Goal: Information Seeking & Learning: Learn about a topic

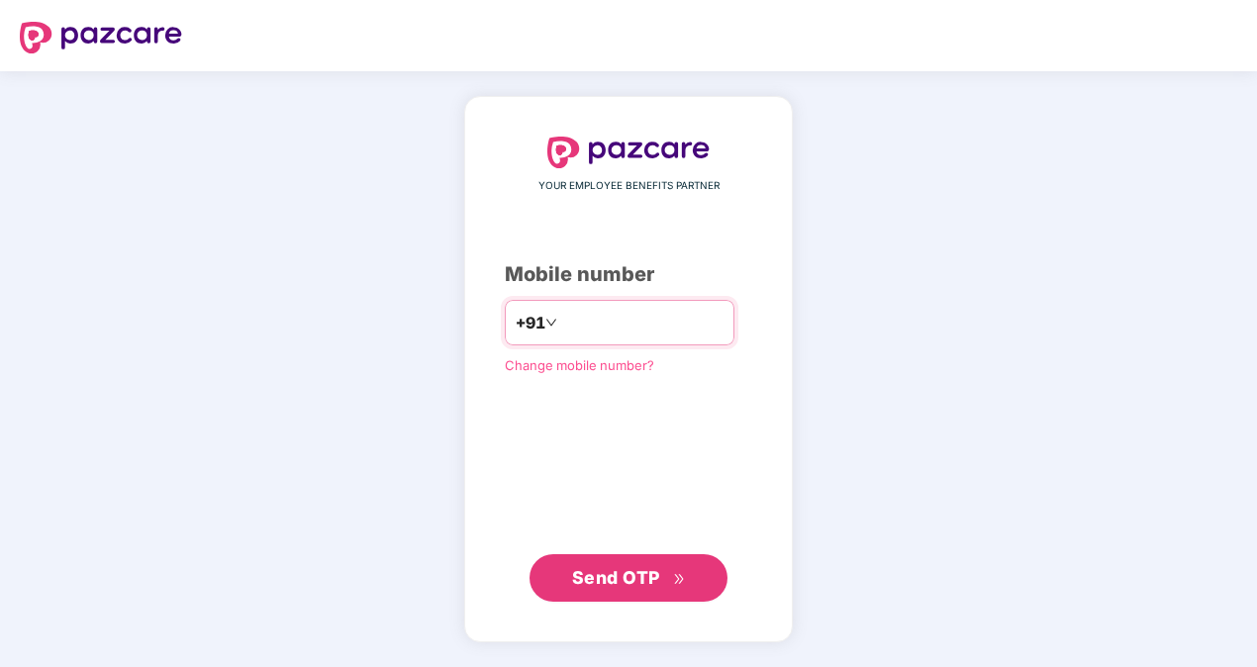
click at [578, 334] on input "number" at bounding box center [642, 323] width 162 height 32
type input "**********"
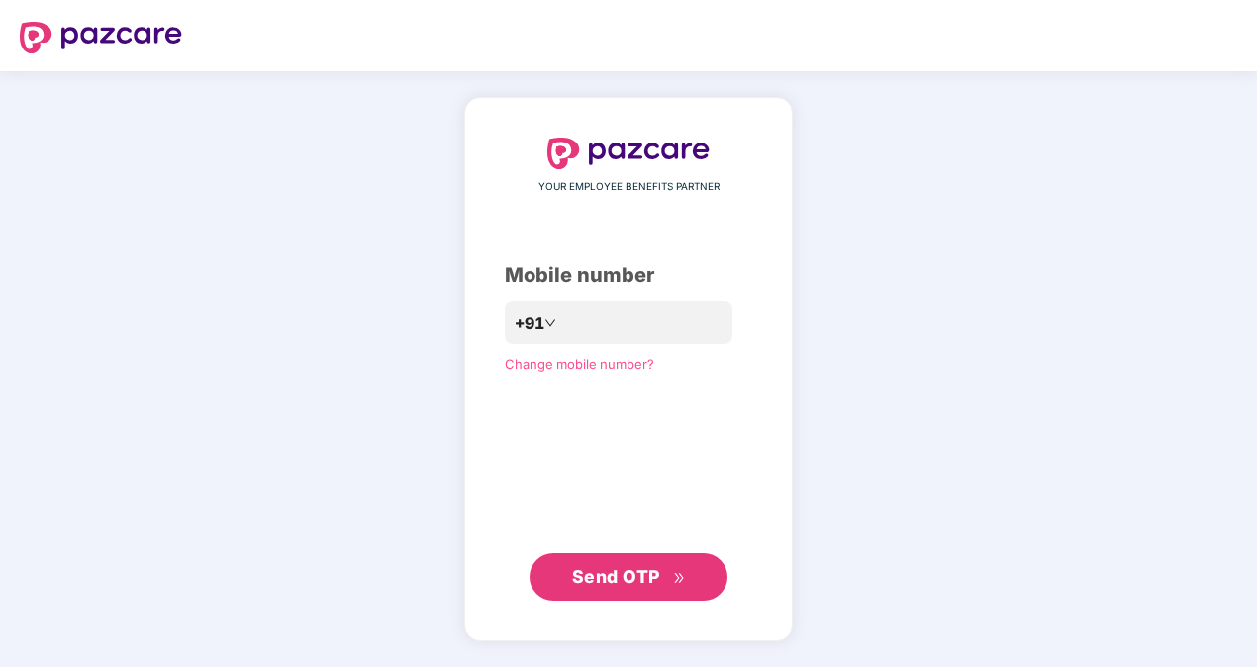
click at [659, 559] on button "Send OTP" at bounding box center [628, 576] width 198 height 47
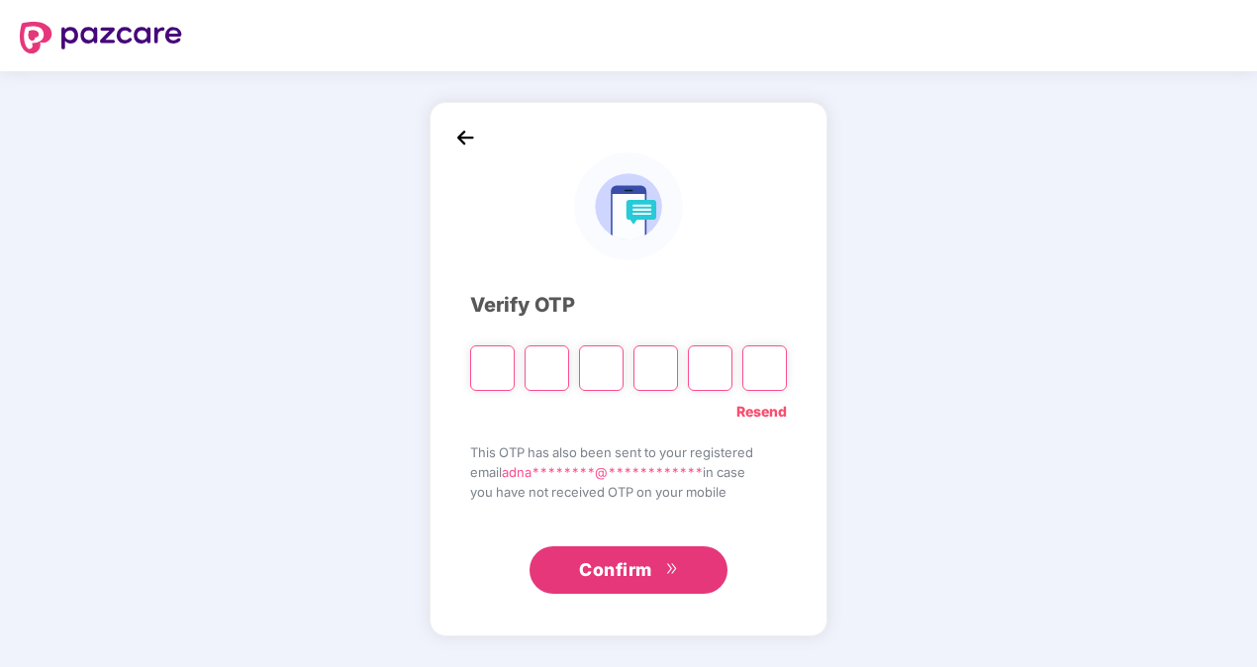
type input "*"
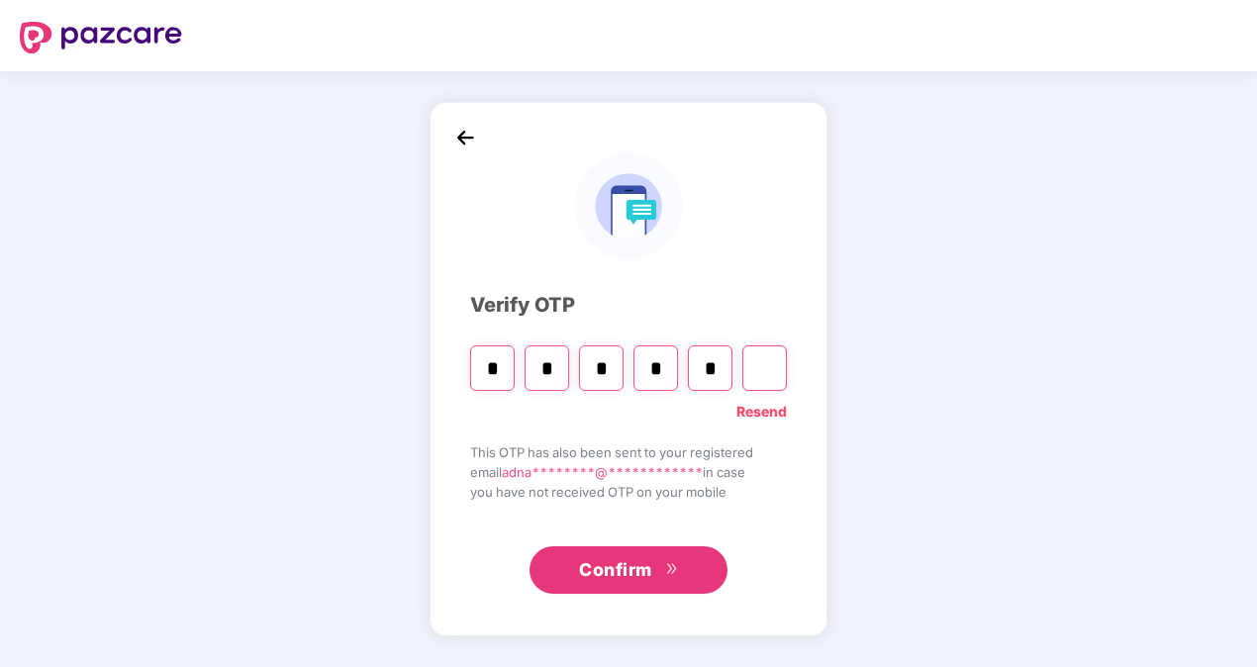
type input "*"
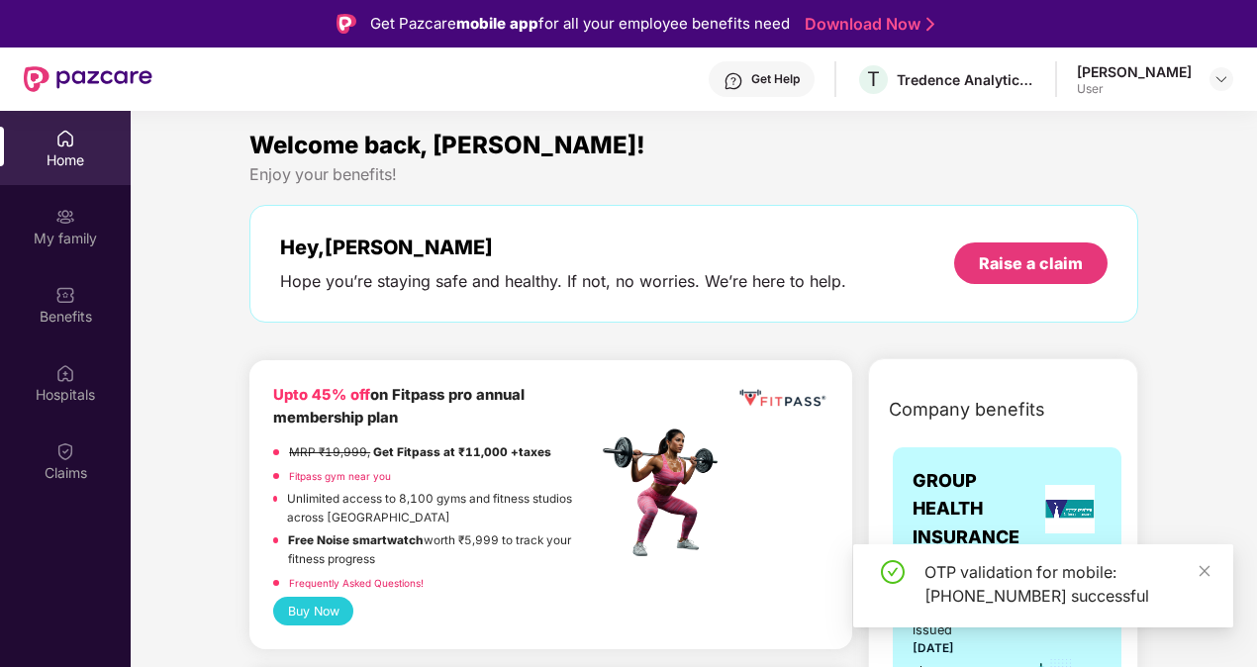
click at [1205, 556] on div "OTP validation for mobile: +916006183676 successful" at bounding box center [1043, 585] width 380 height 83
click at [83, 289] on div "Benefits" at bounding box center [65, 304] width 131 height 74
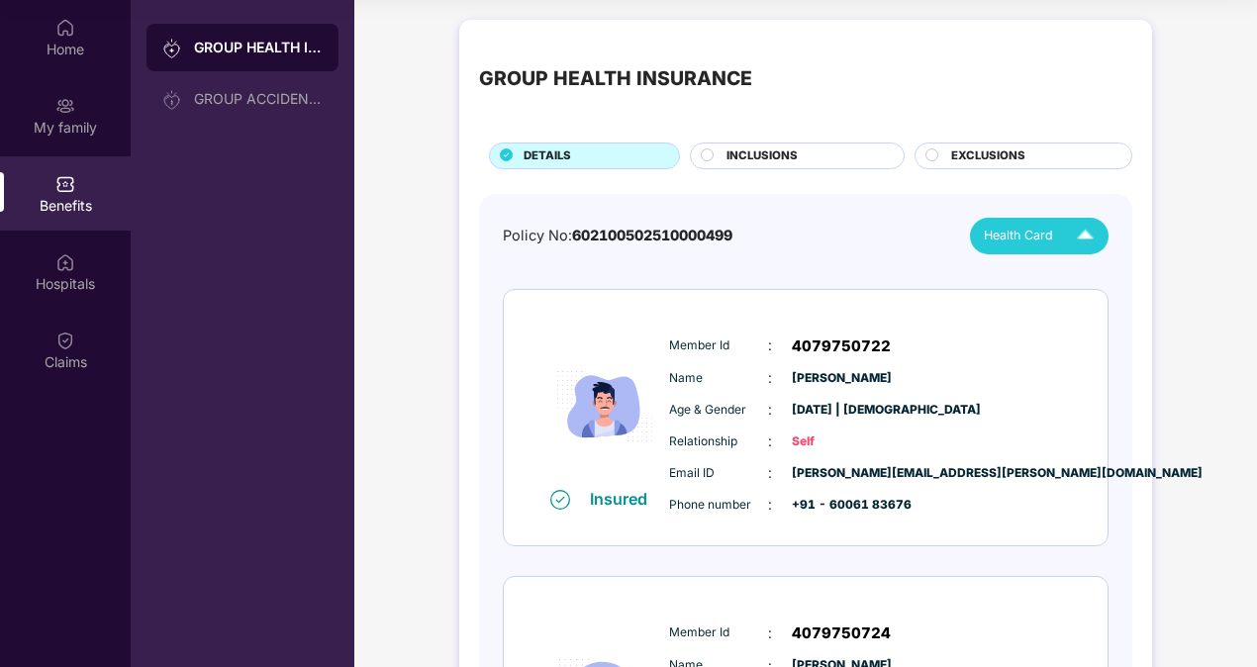
click at [1078, 237] on img at bounding box center [1085, 236] width 35 height 35
click at [1078, 269] on div "Adnan Farooq" at bounding box center [1030, 280] width 129 height 22
click at [730, 158] on span "INCLUSIONS" at bounding box center [761, 156] width 71 height 18
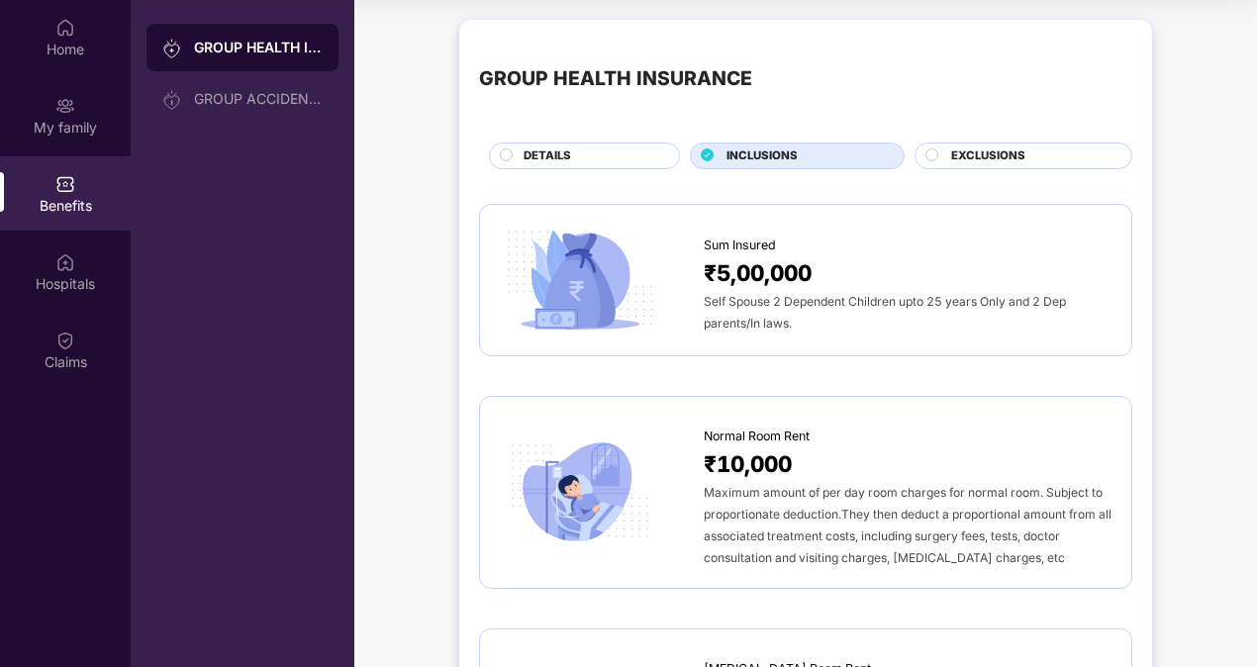
click at [283, 39] on div "GROUP HEALTH INSURANCE" at bounding box center [258, 48] width 129 height 20
click at [555, 150] on span "DETAILS" at bounding box center [546, 156] width 47 height 18
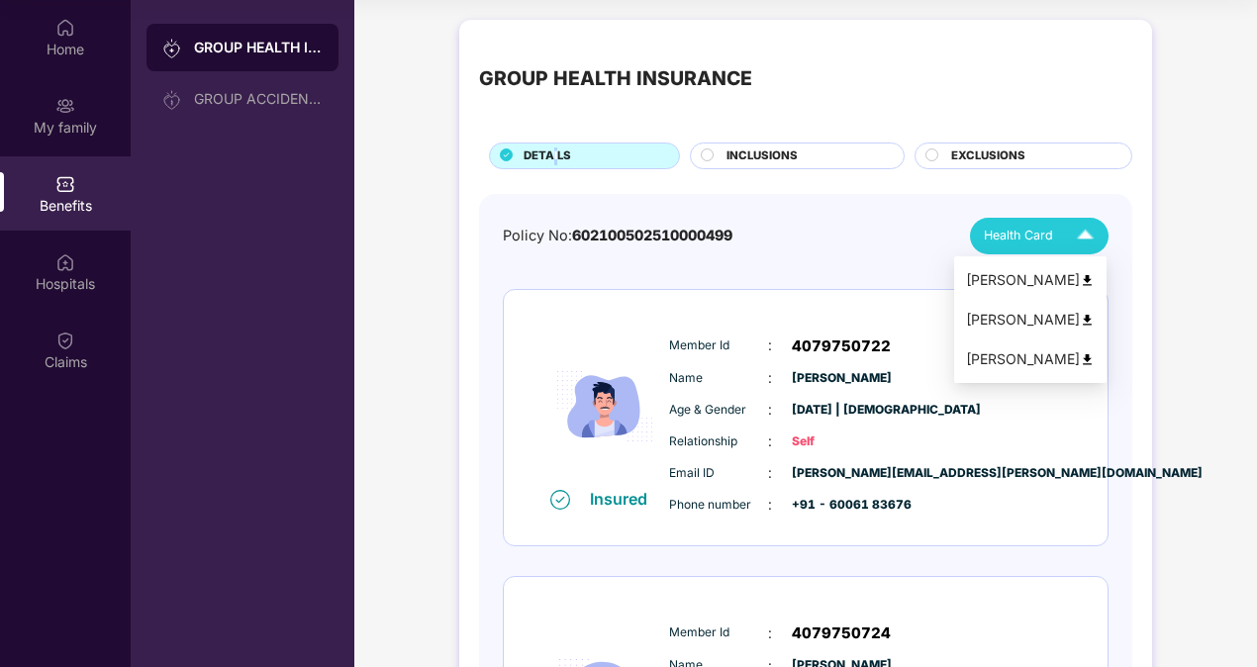
click at [1008, 234] on span "Health Card" at bounding box center [1018, 236] width 69 height 20
click at [1082, 325] on div "Farooq Ahmad Peer" at bounding box center [1030, 320] width 129 height 22
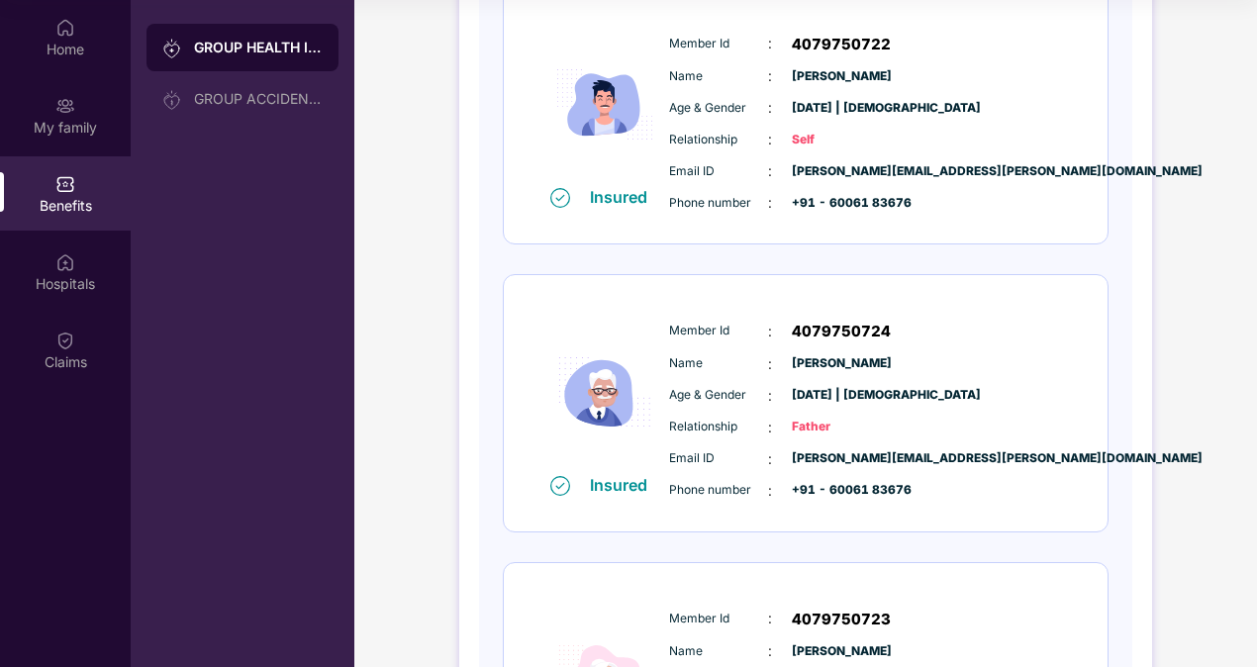
scroll to position [574, 0]
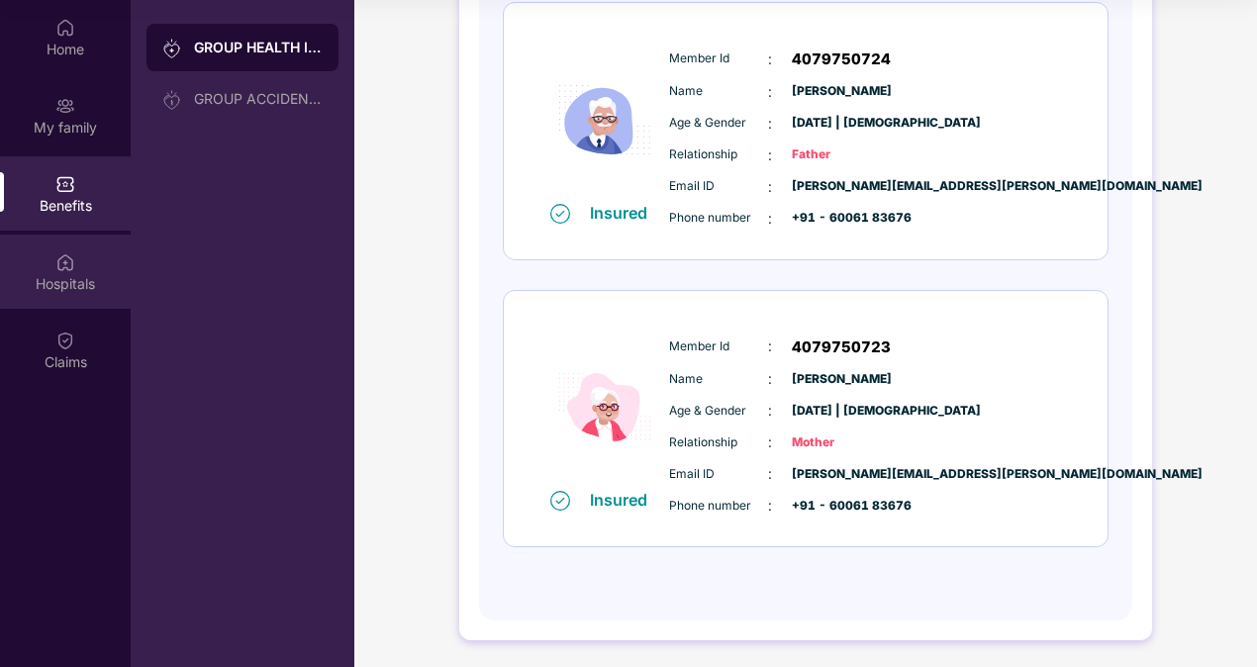
click at [82, 256] on div "Hospitals" at bounding box center [65, 271] width 131 height 74
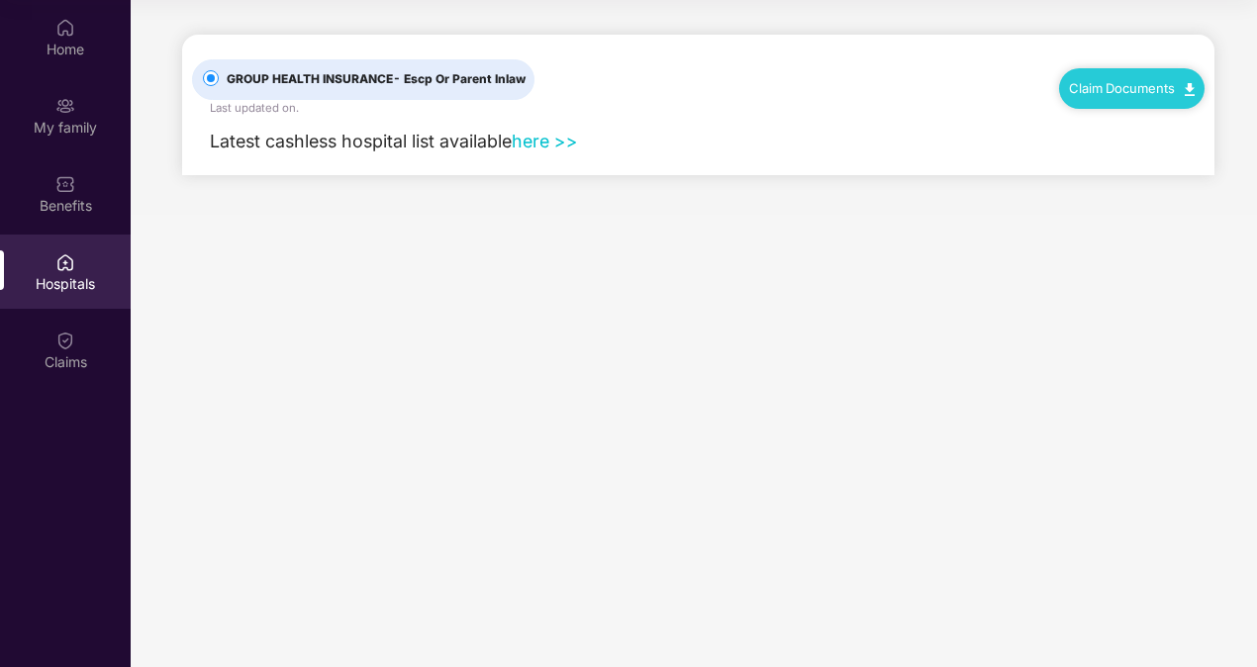
scroll to position [0, 0]
click at [548, 142] on link "here >>" at bounding box center [545, 141] width 66 height 21
click at [92, 358] on div "Claims" at bounding box center [65, 362] width 131 height 20
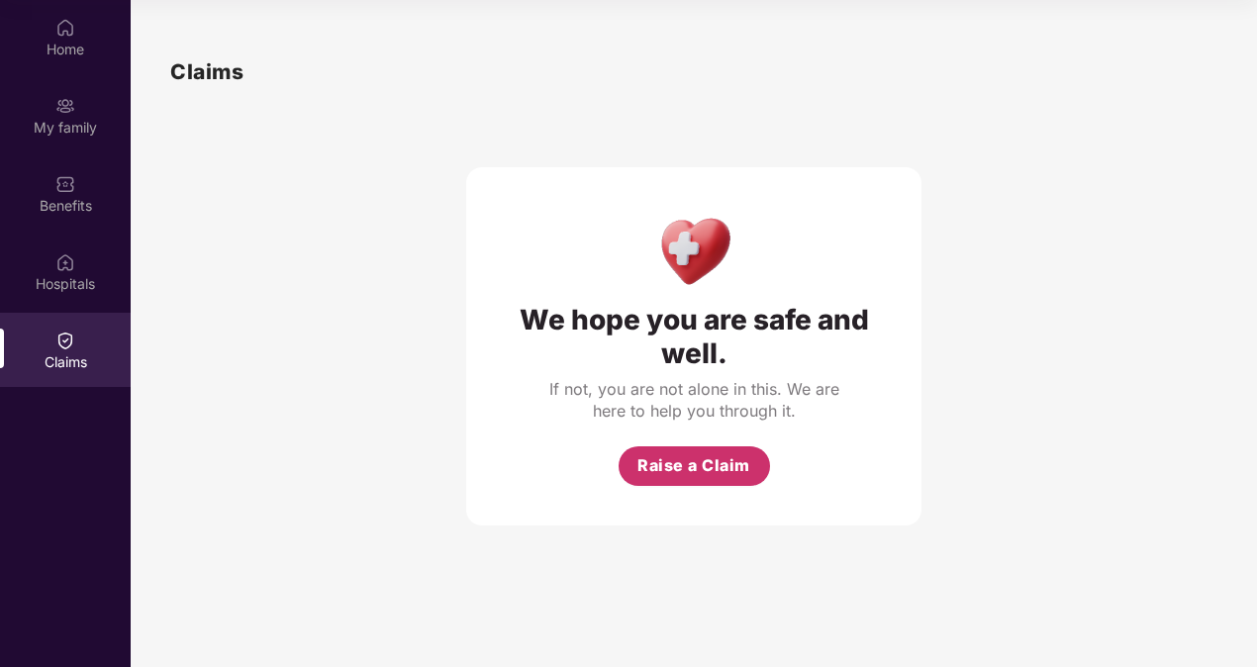
click at [684, 471] on span "Raise a Claim" at bounding box center [693, 465] width 113 height 25
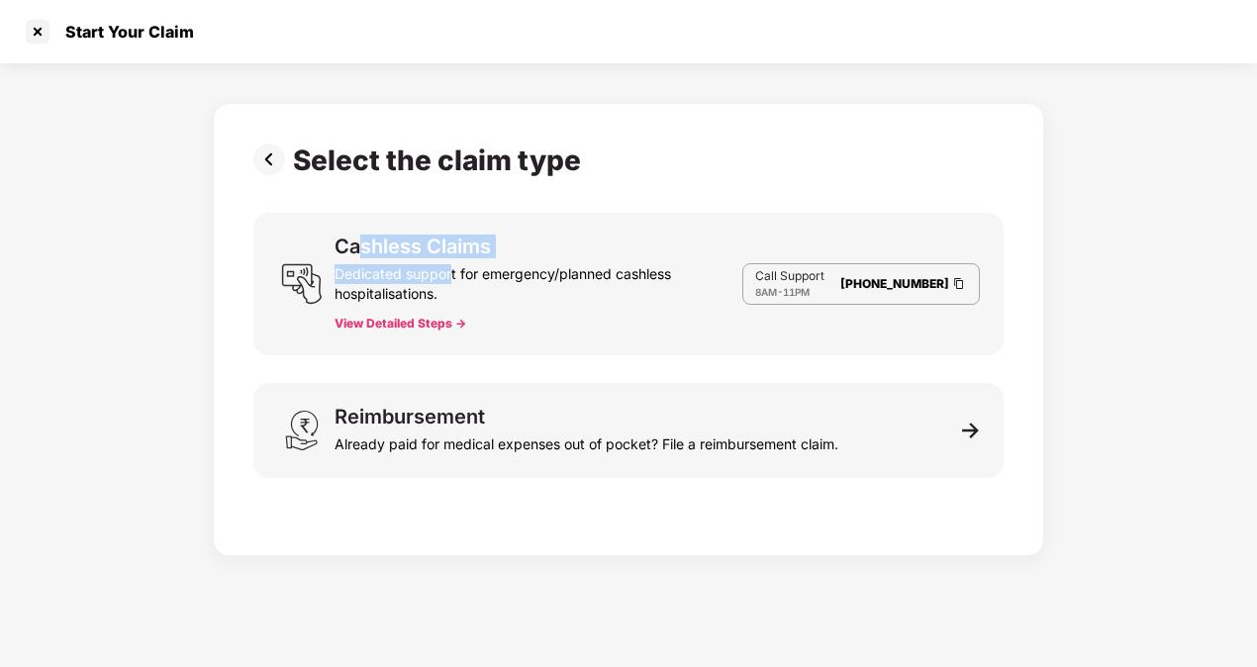
drag, startPoint x: 451, startPoint y: 282, endPoint x: 362, endPoint y: 218, distance: 109.8
click at [362, 218] on div "Cashless Claims Dedicated support for emergency/planned cashless hospitalisatio…" at bounding box center [628, 284] width 750 height 142
click at [278, 164] on img at bounding box center [273, 159] width 40 height 32
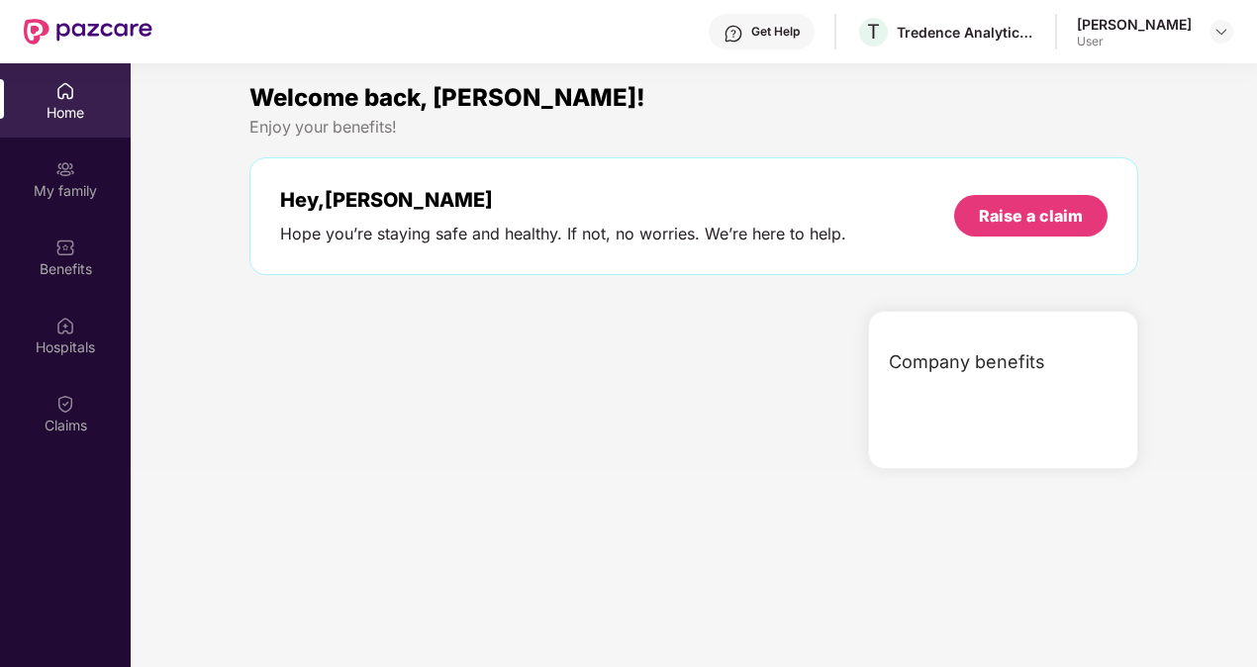
scroll to position [111, 0]
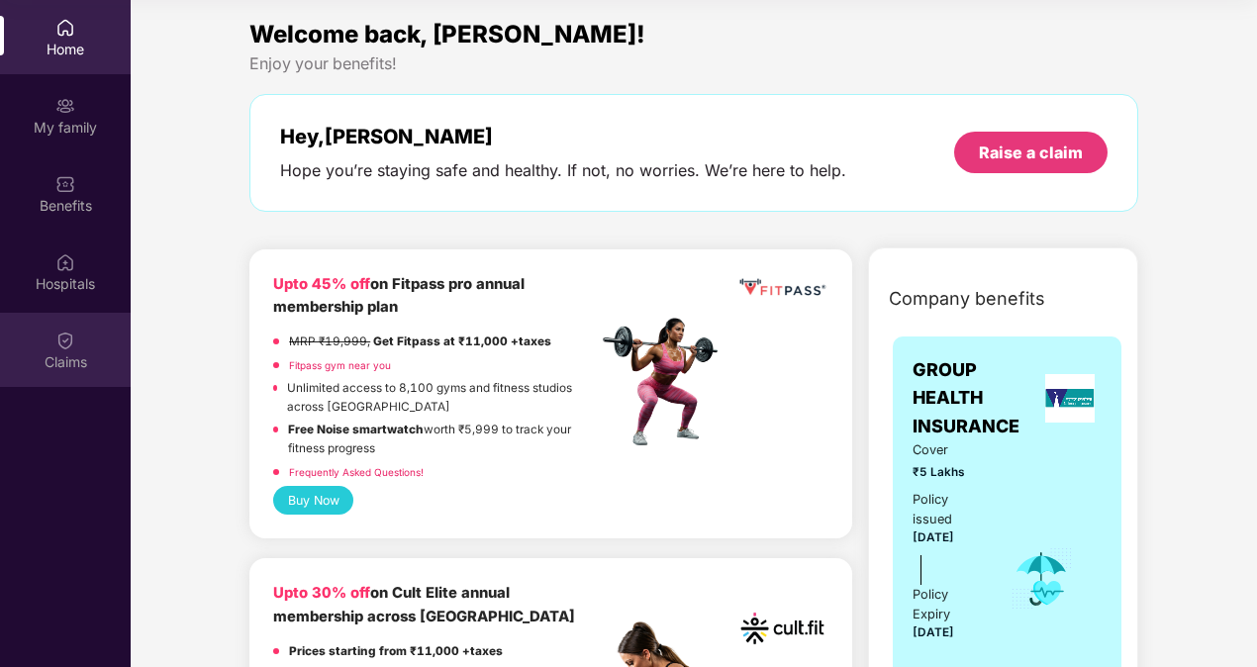
click at [87, 360] on div "Claims" at bounding box center [65, 362] width 131 height 20
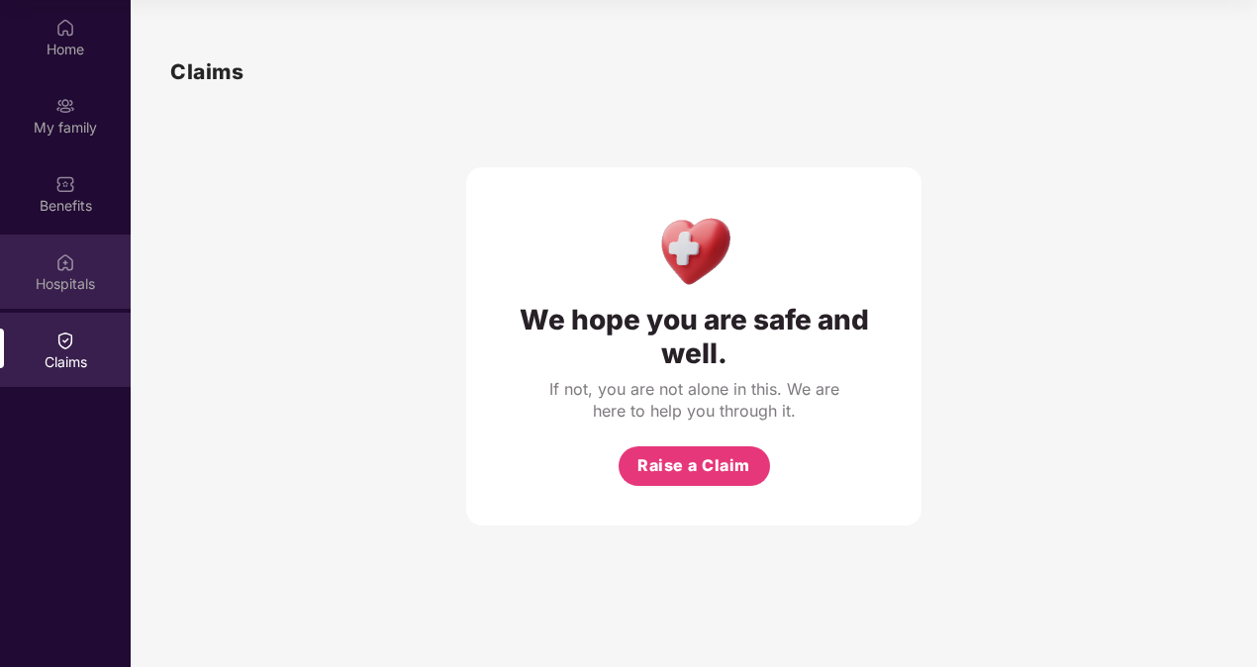
click at [88, 299] on div "Hospitals" at bounding box center [65, 271] width 131 height 74
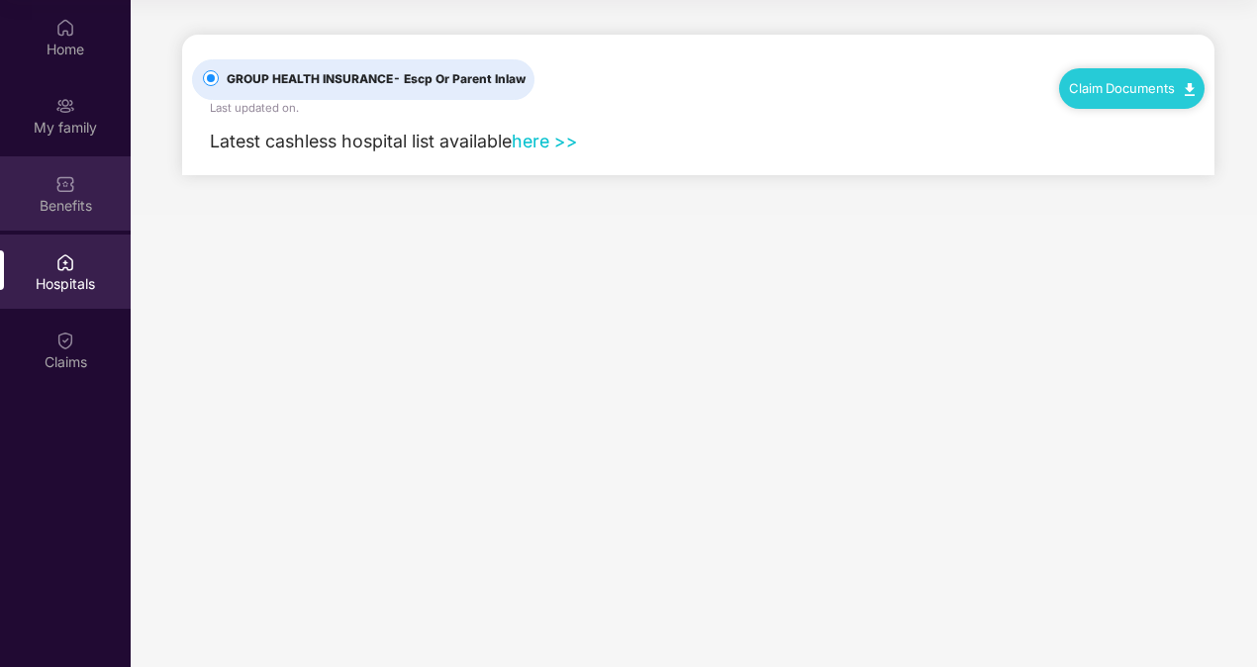
click at [87, 218] on div "Benefits" at bounding box center [65, 193] width 131 height 74
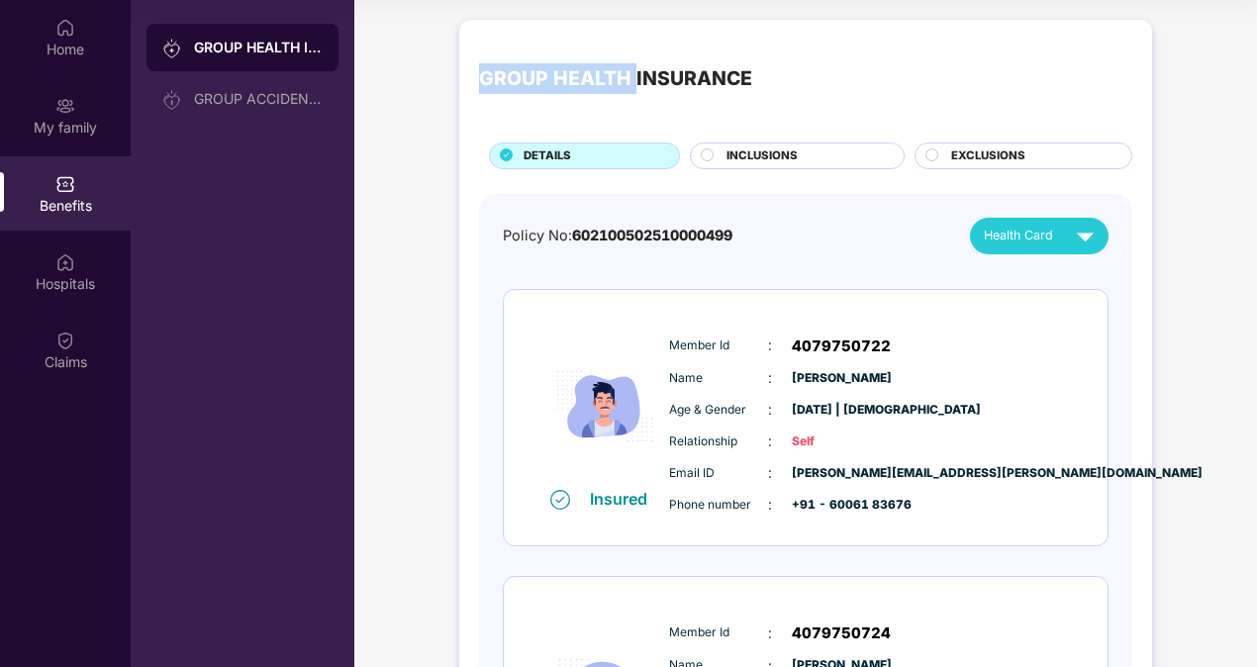
drag, startPoint x: 480, startPoint y: 79, endPoint x: 635, endPoint y: 77, distance: 155.4
click at [635, 77] on div "GROUP HEALTH INSURANCE" at bounding box center [615, 78] width 273 height 31
copy div "GROUP HEALTH"
drag, startPoint x: 782, startPoint y: 76, endPoint x: 557, endPoint y: 67, distance: 224.8
click at [557, 67] on div "GROUP HEALTH INSURANCE" at bounding box center [805, 79] width 653 height 79
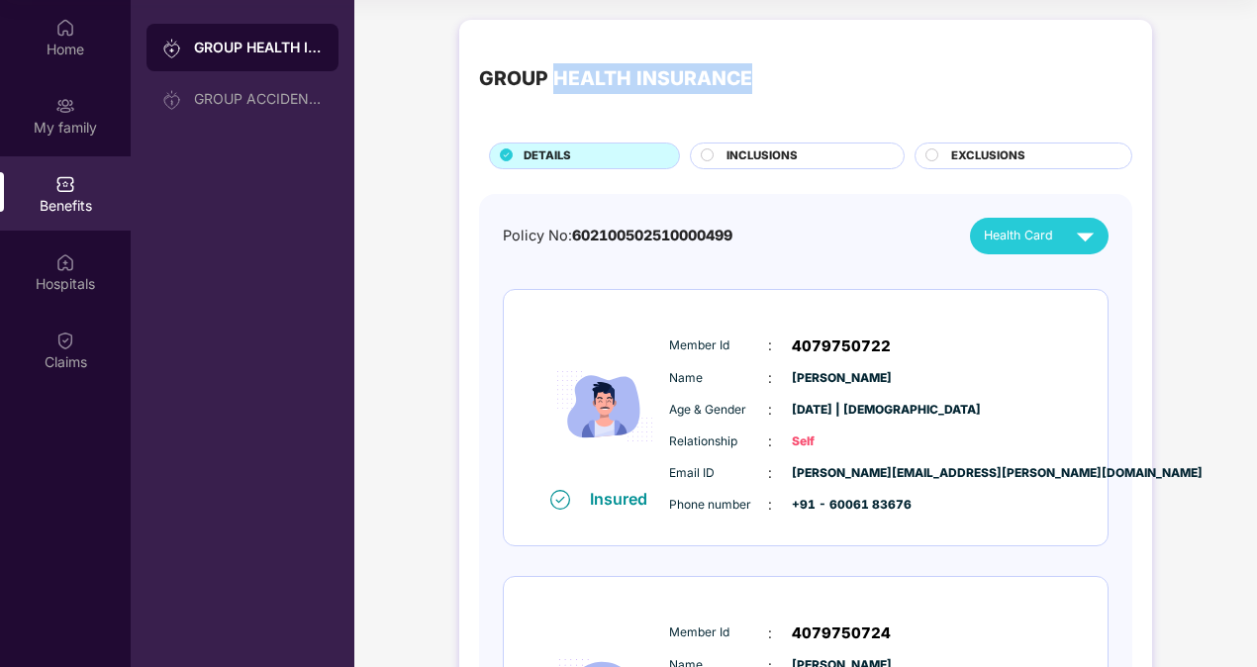
copy div "HEALTH INSURANCE"
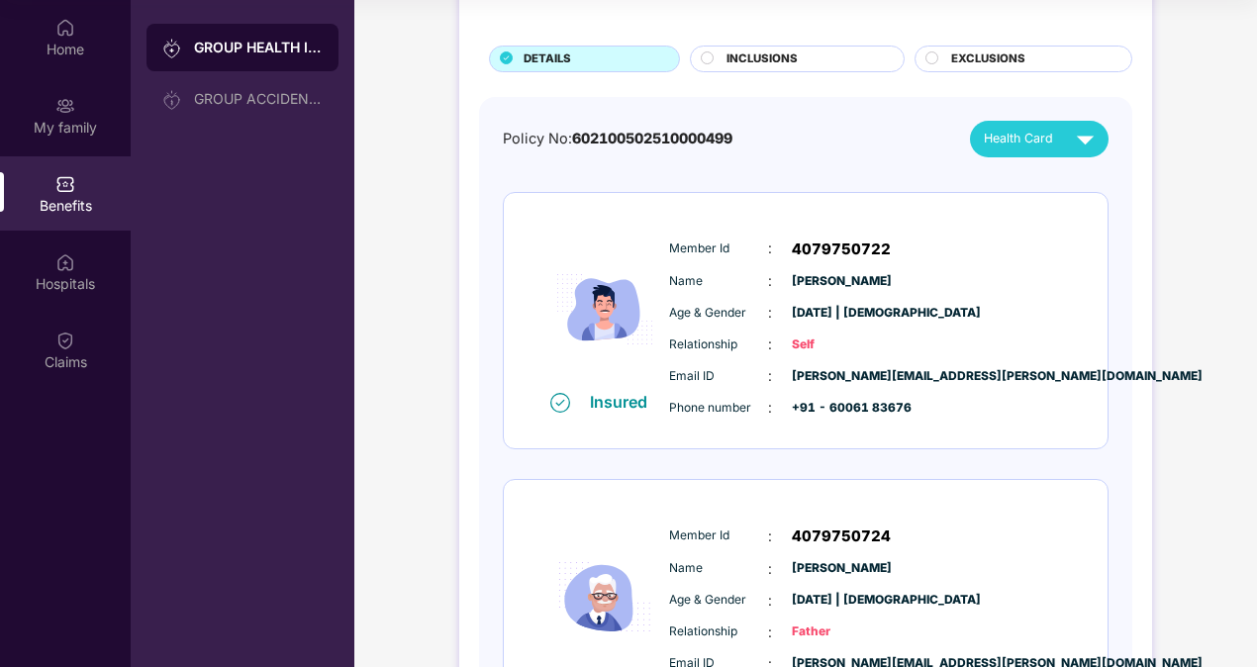
scroll to position [0, 0]
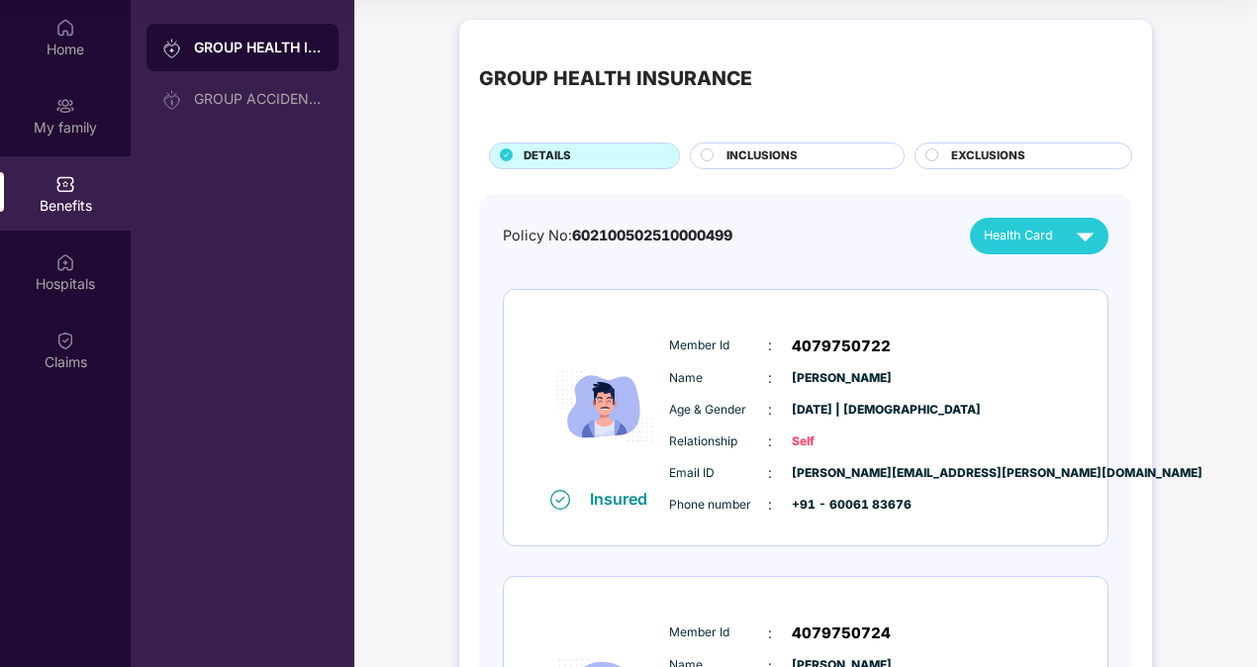
click at [806, 148] on div "INCLUSIONS" at bounding box center [804, 157] width 177 height 21
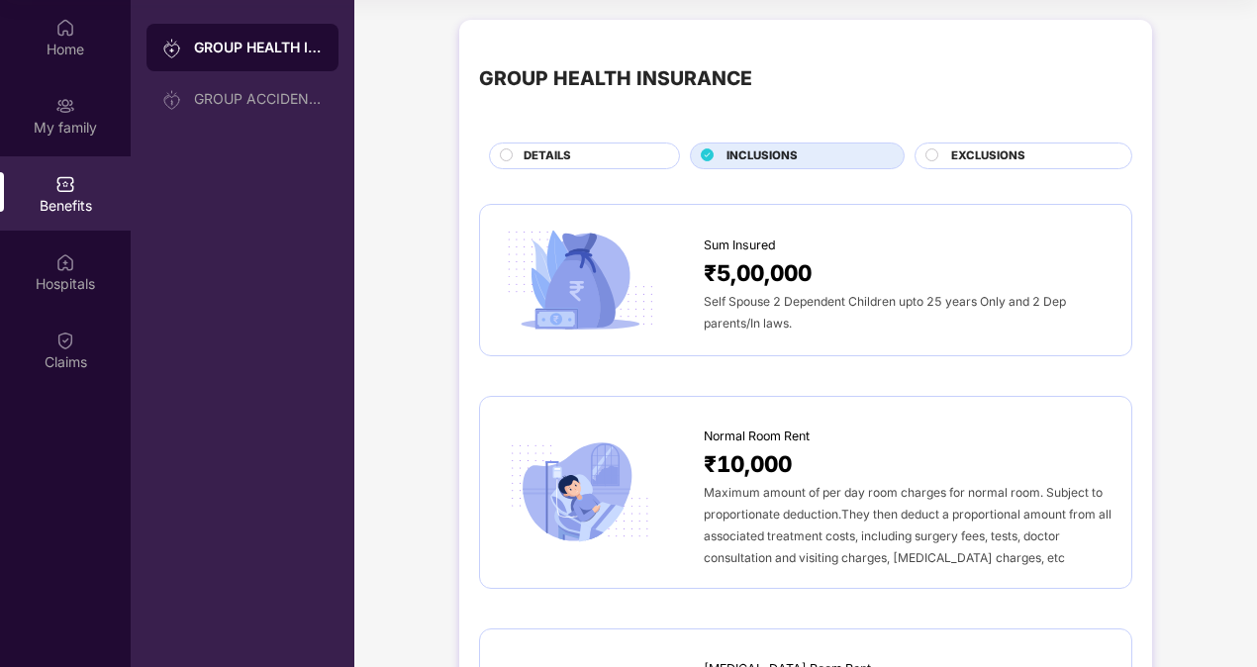
click at [965, 149] on span "EXCLUSIONS" at bounding box center [988, 156] width 74 height 18
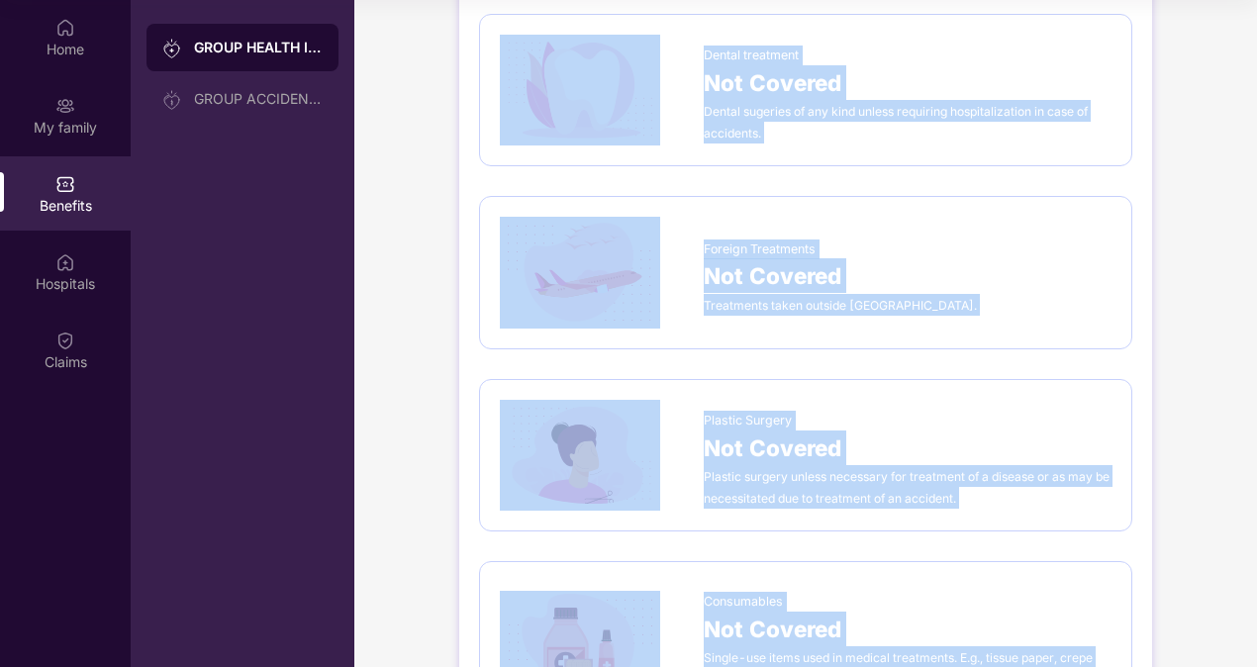
scroll to position [1423, 0]
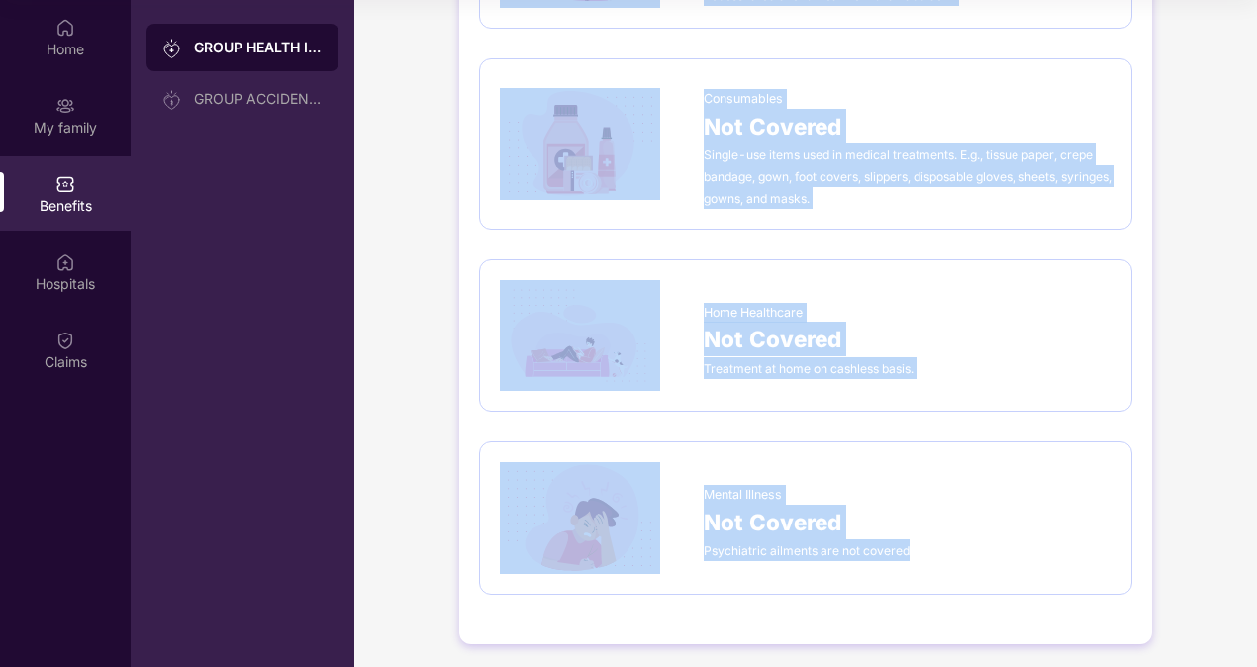
drag, startPoint x: 681, startPoint y: 228, endPoint x: 931, endPoint y: 542, distance: 402.1
copy div "Infertility Not Covered Infertility treatment not covered under the policy OPD …"
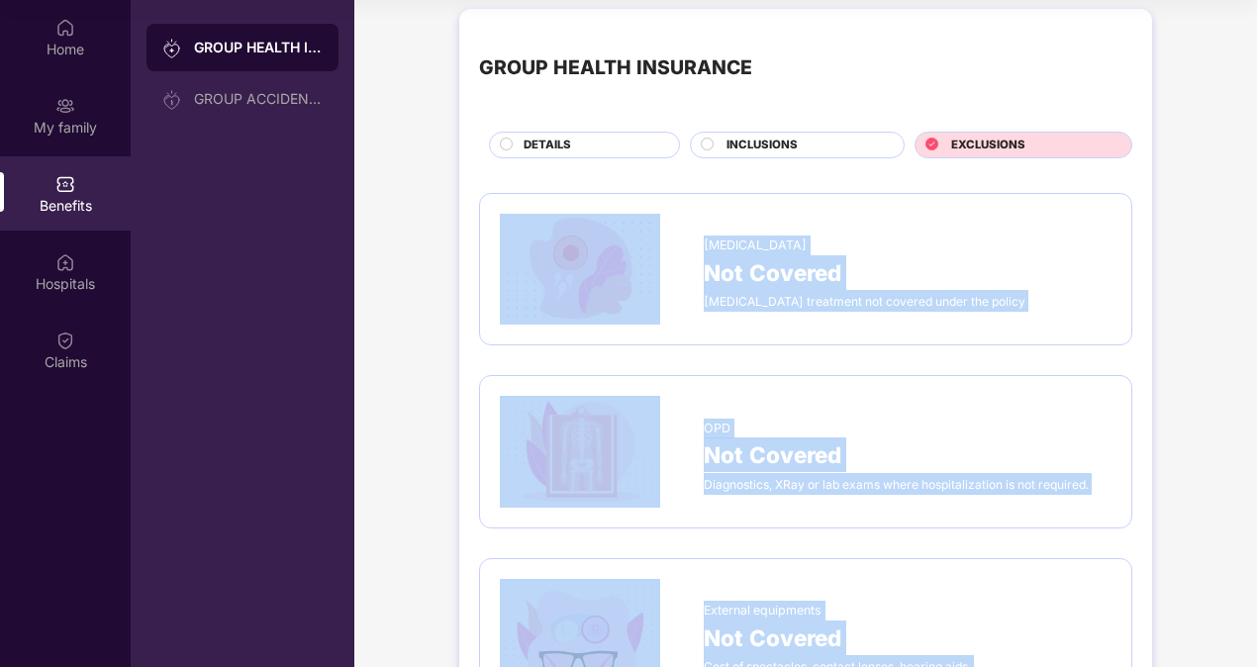
scroll to position [0, 0]
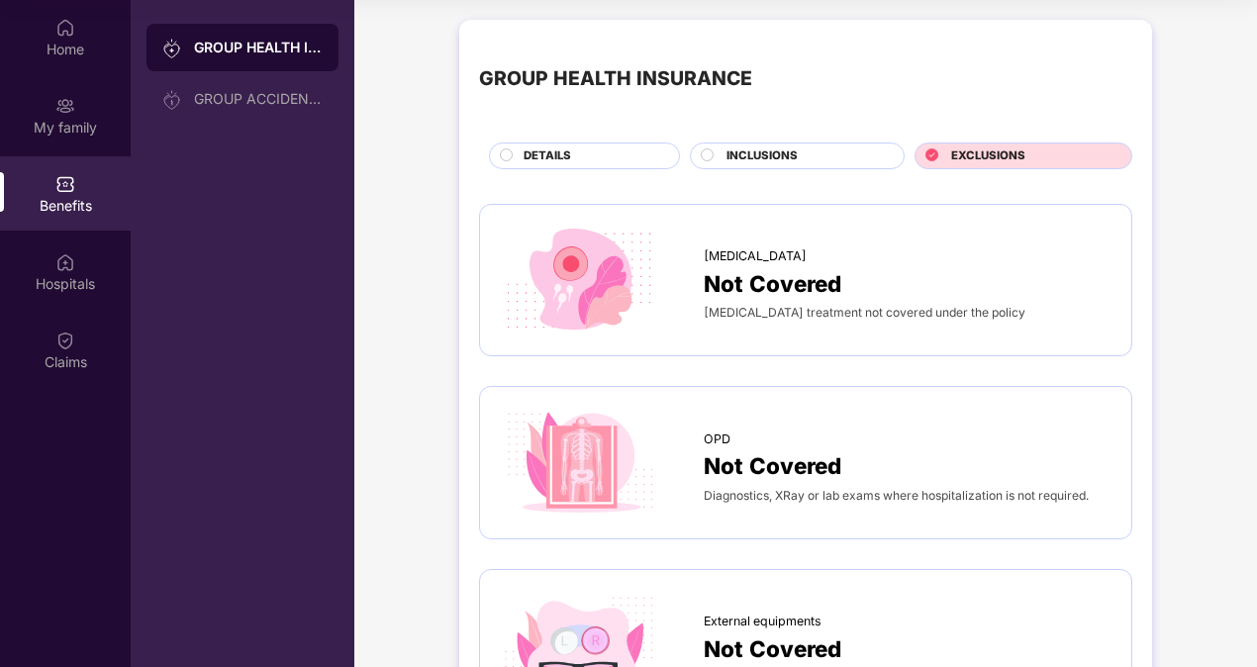
click at [738, 145] on div "INCLUSIONS" at bounding box center [797, 155] width 215 height 27
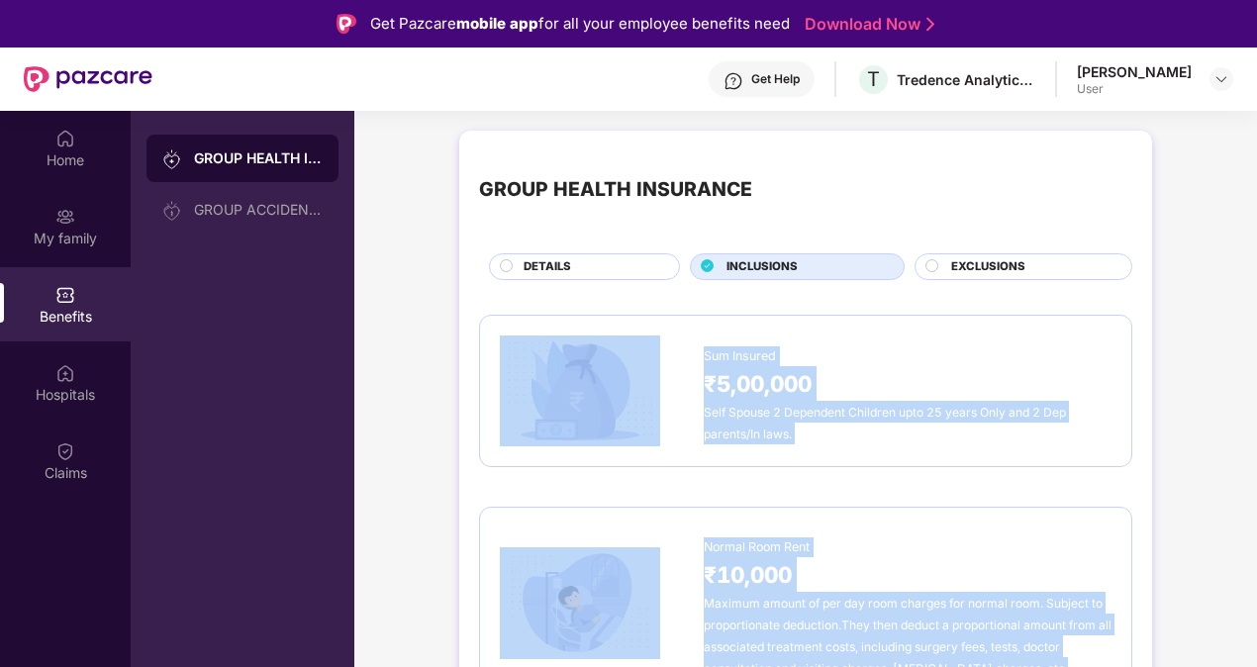
drag, startPoint x: 1022, startPoint y: 543, endPoint x: 542, endPoint y: 338, distance: 521.8
copy div "Sum Insured ₹5,00,000 Self Spouse 2 Dependent Children upto 25 years Only and 2…"
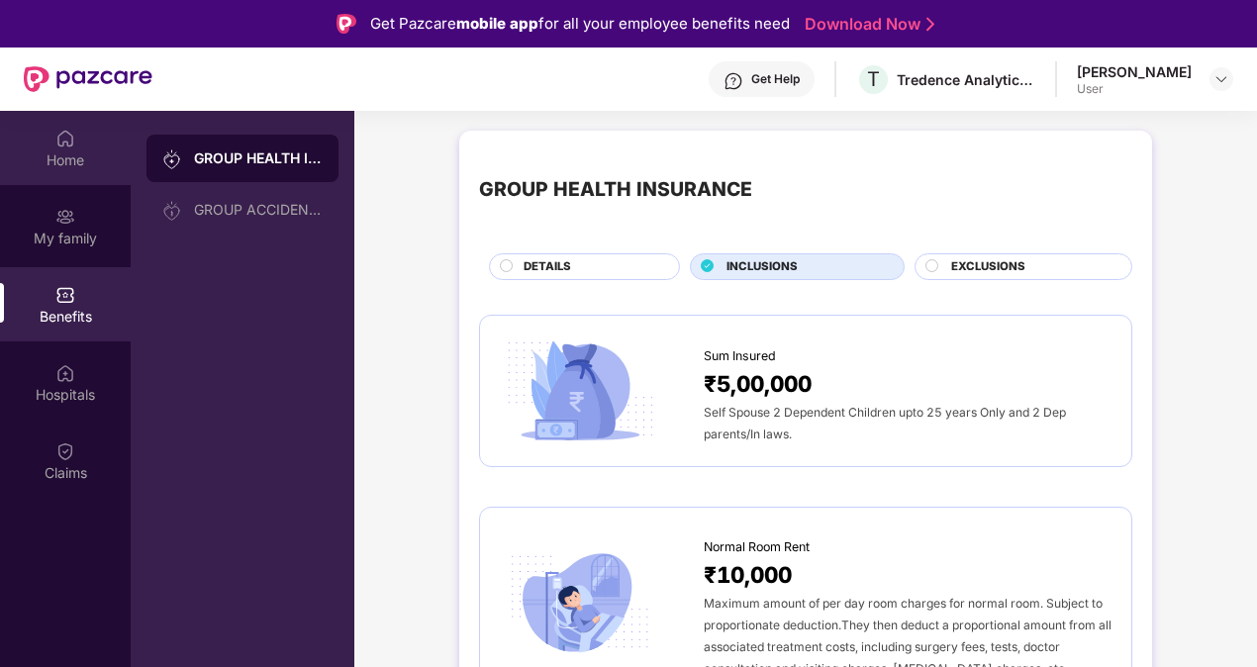
click at [81, 142] on div "Home" at bounding box center [65, 148] width 131 height 74
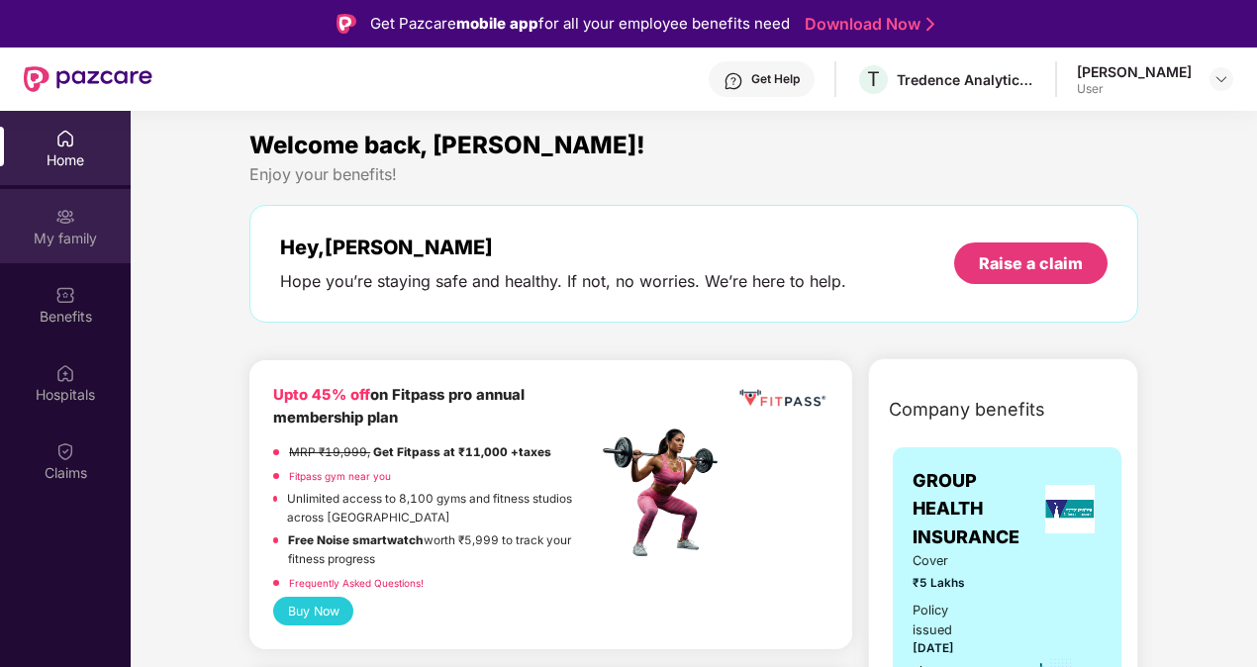
click at [81, 241] on div "My family" at bounding box center [65, 239] width 131 height 20
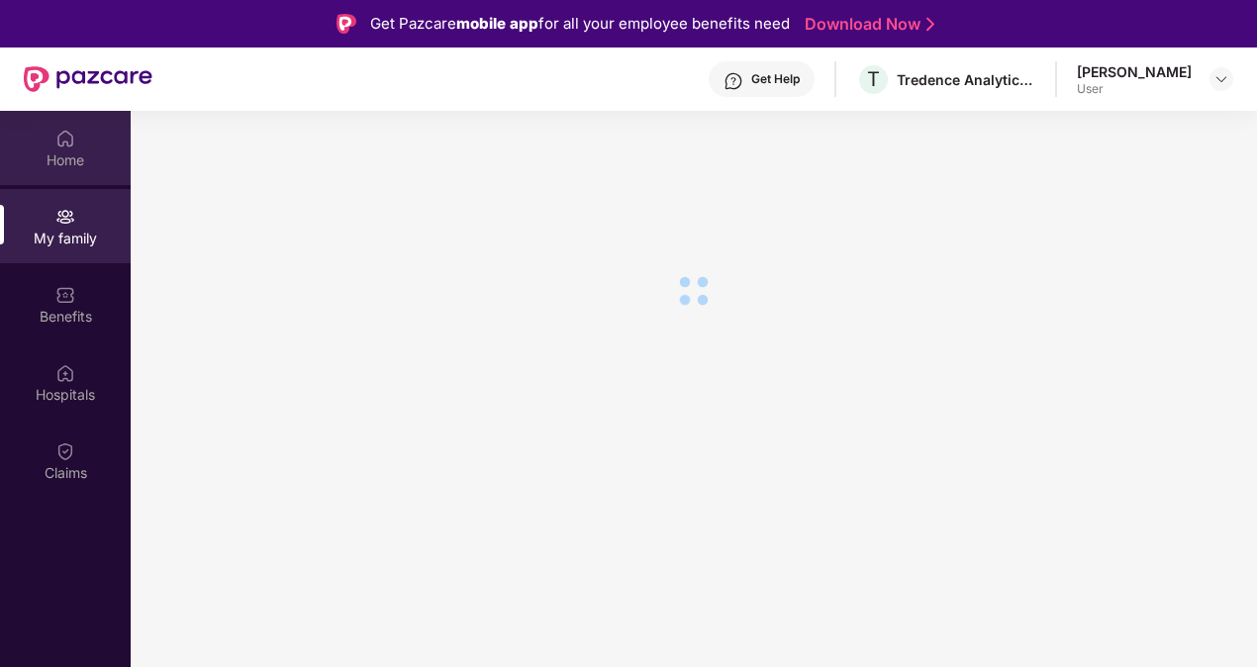
click at [80, 172] on div "Home" at bounding box center [65, 148] width 131 height 74
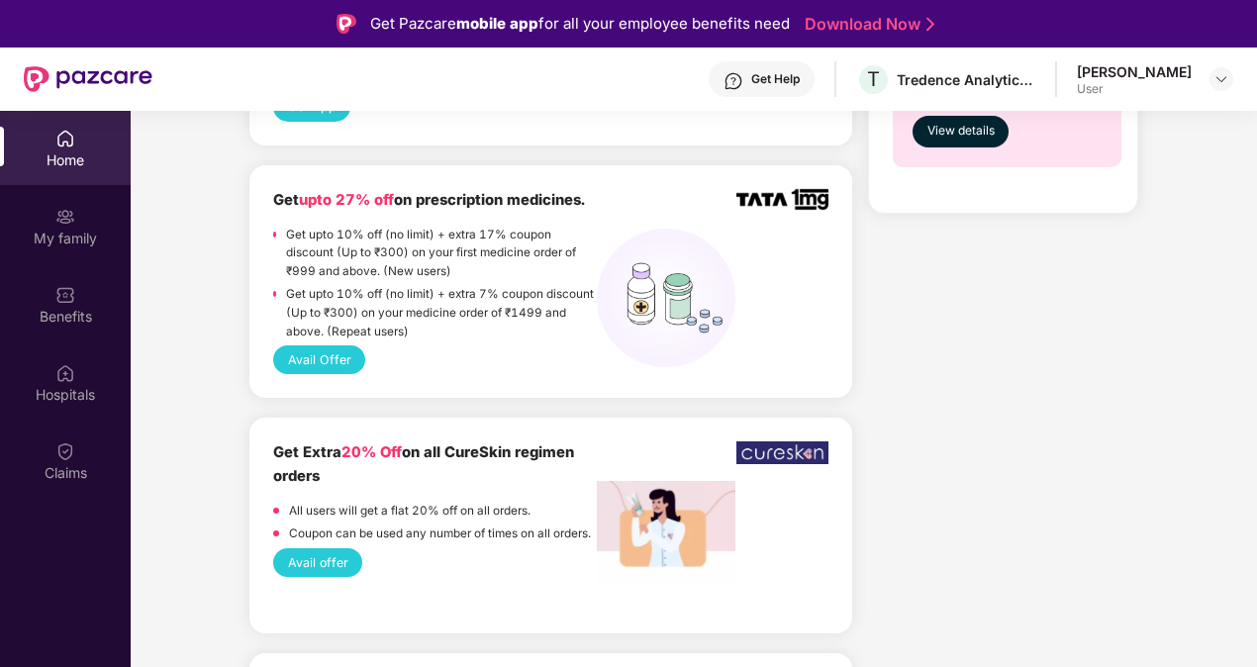
scroll to position [1521, 0]
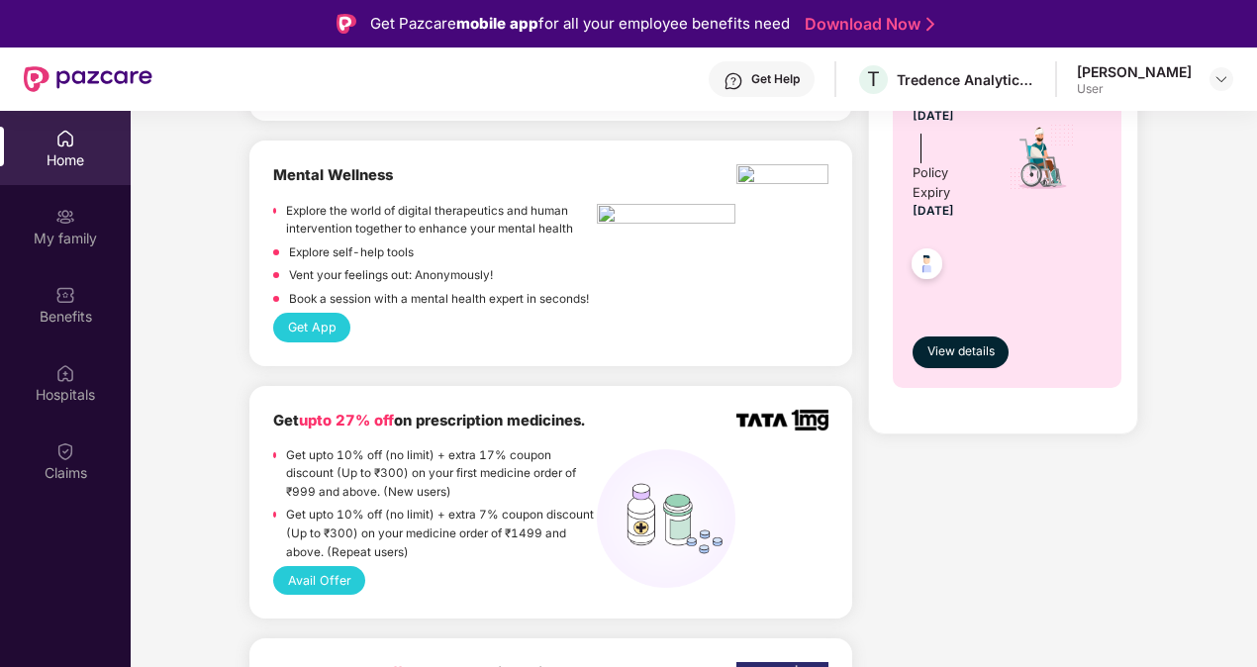
click at [316, 584] on button "Avail Offer" at bounding box center [319, 580] width 92 height 29
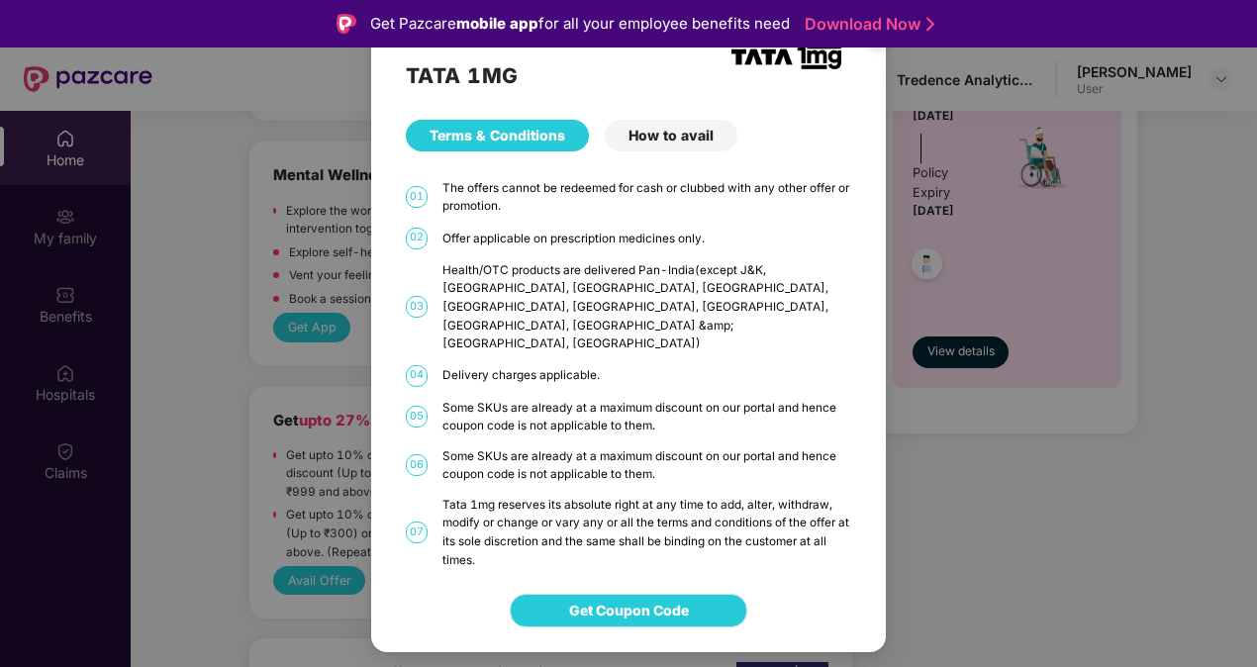
click at [569, 600] on span "Get Coupon Code" at bounding box center [629, 611] width 120 height 22
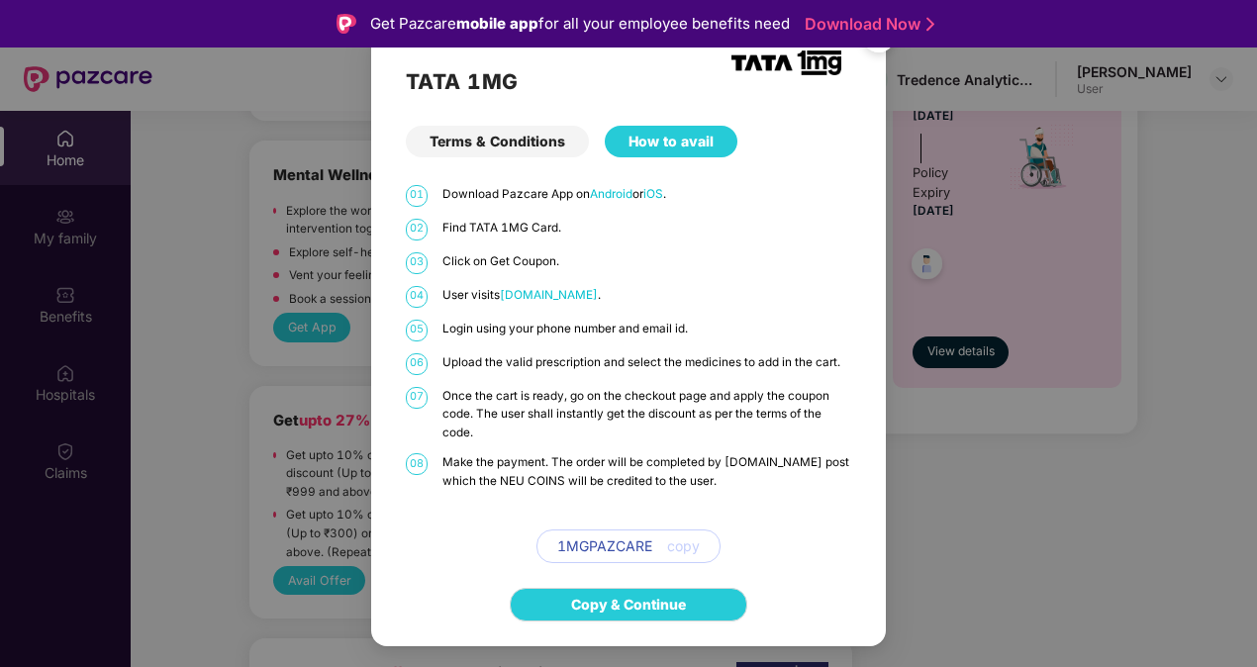
click at [683, 551] on span "copy" at bounding box center [683, 546] width 33 height 22
click at [646, 546] on span "1MGPAZCARE" at bounding box center [604, 546] width 95 height 22
click at [656, 546] on div "1MGPAZCARE copy" at bounding box center [628, 546] width 184 height 34
copy span "1MGPAZCARE"
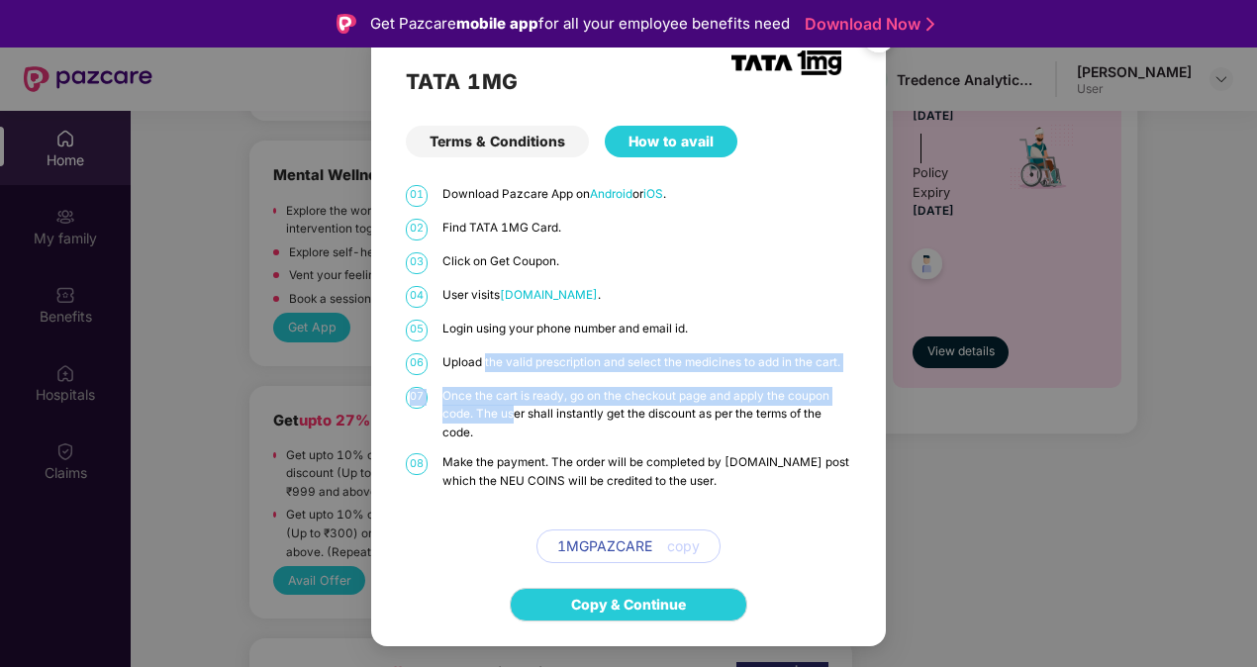
drag, startPoint x: 485, startPoint y: 358, endPoint x: 518, endPoint y: 429, distance: 78.8
click at [518, 429] on div "01 Download Pazcare App on Android or iOS . 02 Find TATA 1MG Card. 03 Click on …" at bounding box center [628, 374] width 445 height 379
click at [518, 429] on p "Once the cart is ready, go on the checkout page and apply the coupon code. The …" at bounding box center [646, 414] width 409 height 55
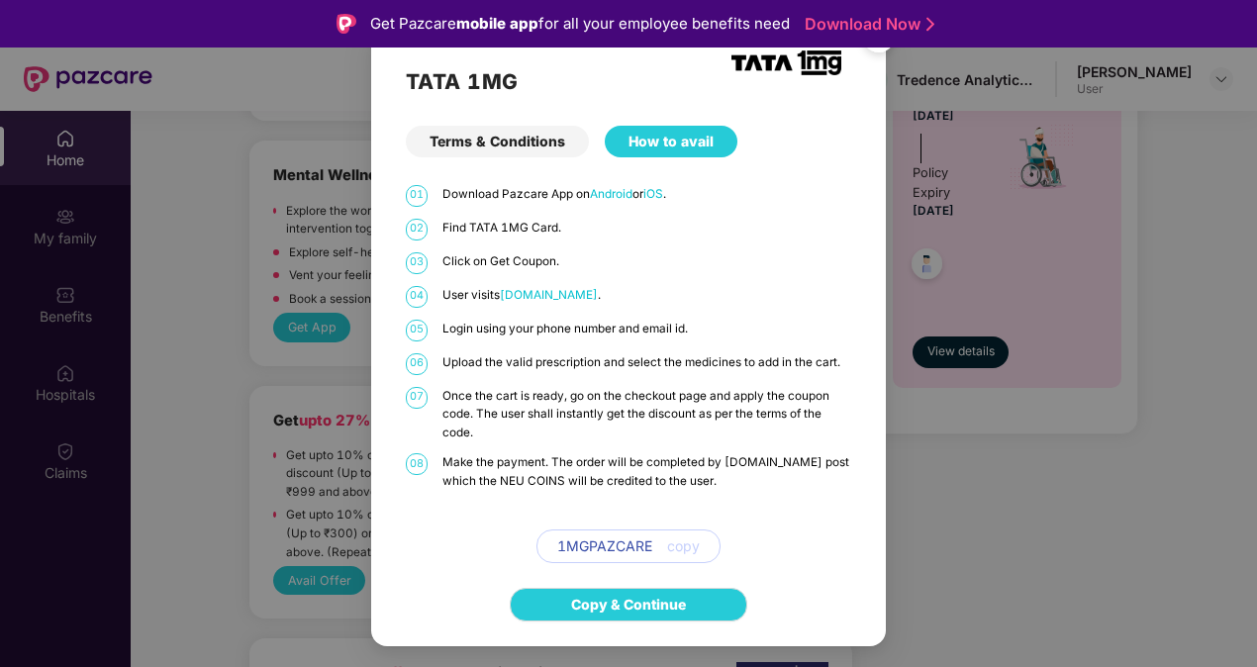
click at [261, 295] on div "TATA 1MG Terms & Conditions How to avail 01 Download Pazcare App on Android or …" at bounding box center [628, 333] width 1257 height 667
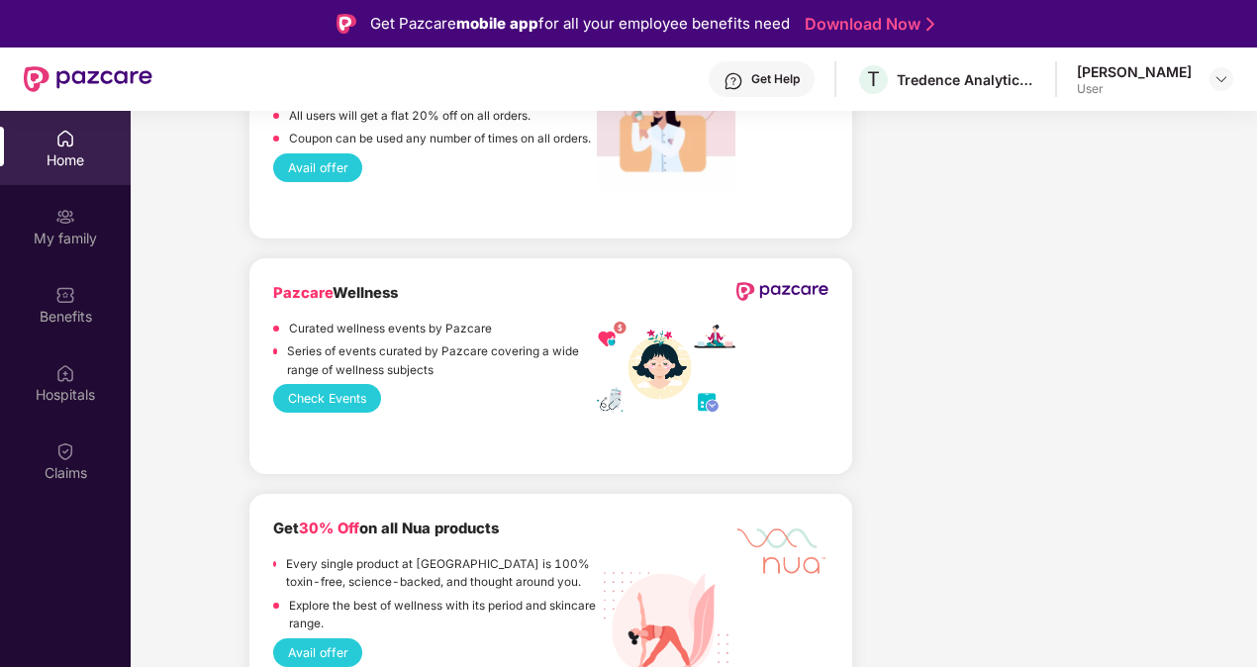
click at [456, 520] on div "Upto 45% off on Fitpass pro annual membership plan MRP ₹19,999, Get Fitpass at …" at bounding box center [550, 612] width 603 height 4777
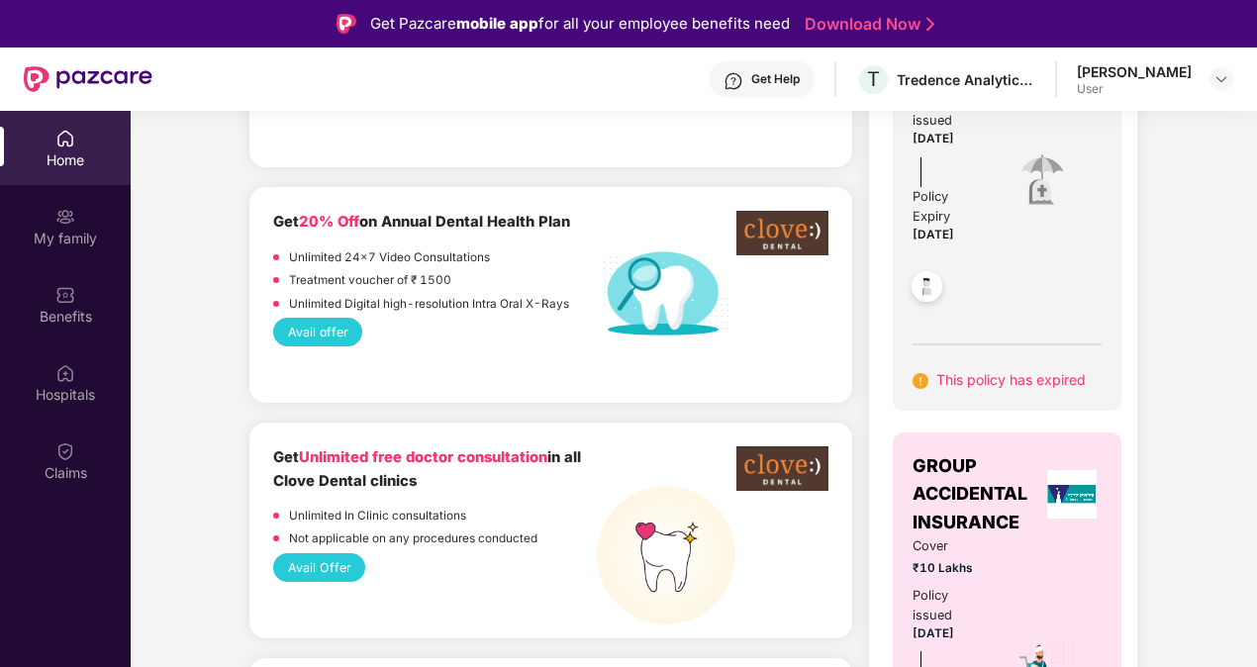
scroll to position [919, 0]
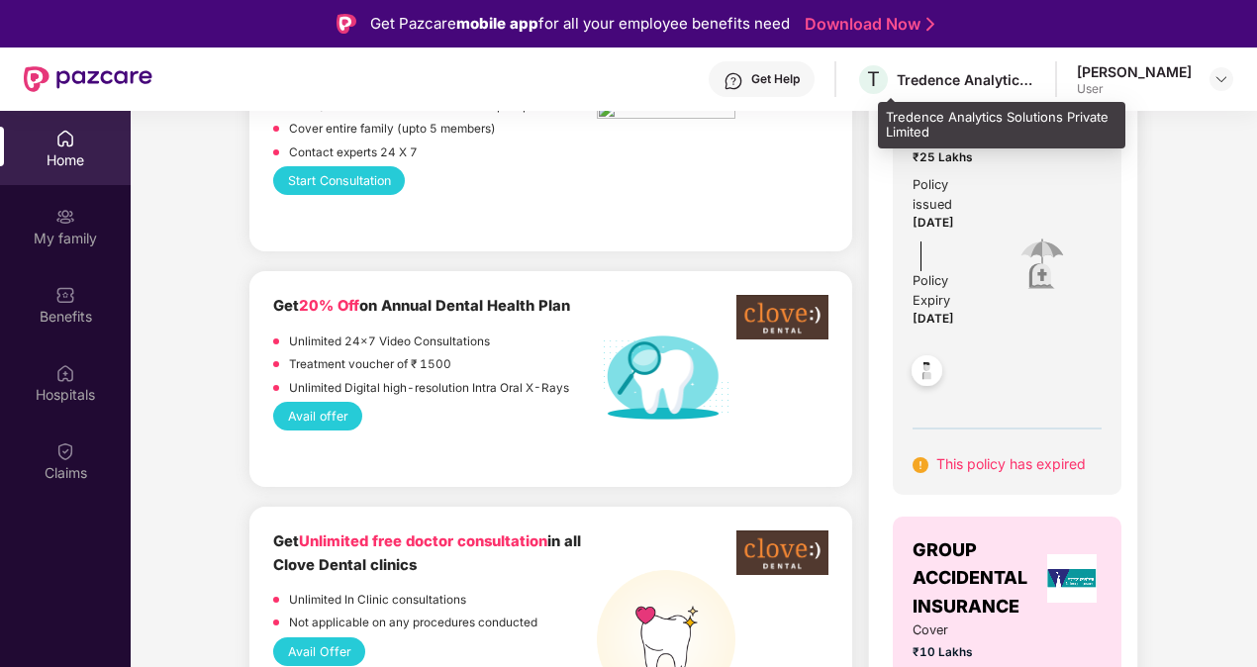
click at [993, 78] on div "Tredence Analytics Solutions Private Limited" at bounding box center [965, 79] width 139 height 19
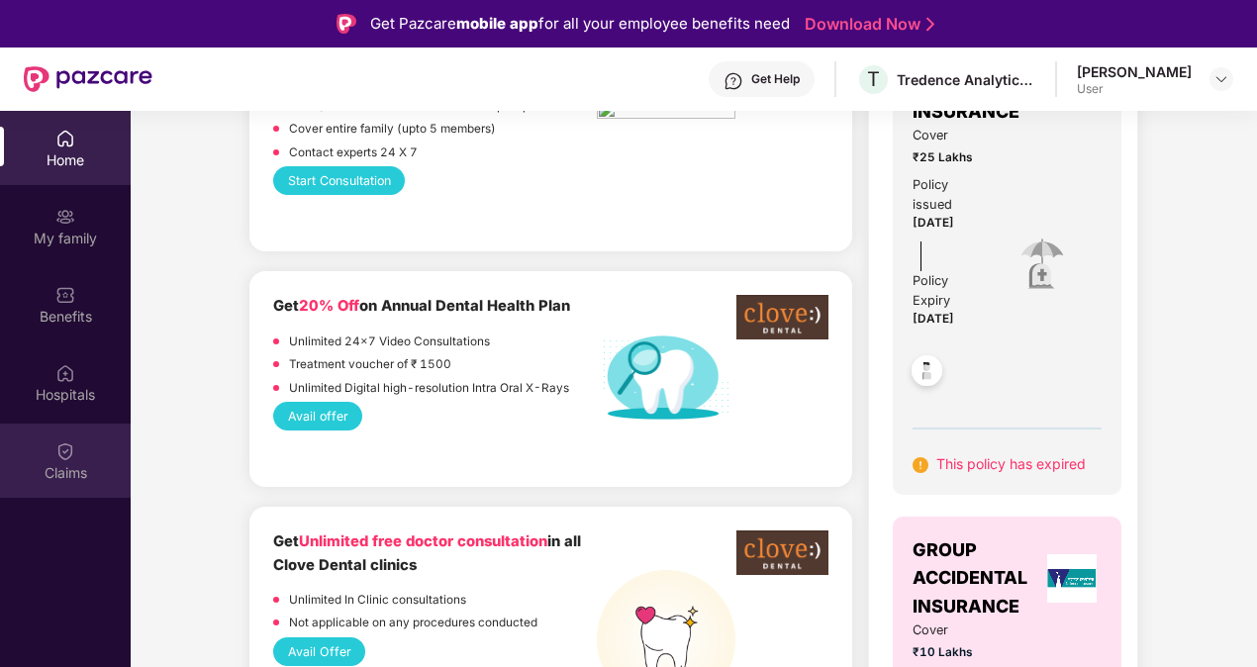
click at [65, 478] on div "Claims" at bounding box center [65, 473] width 131 height 20
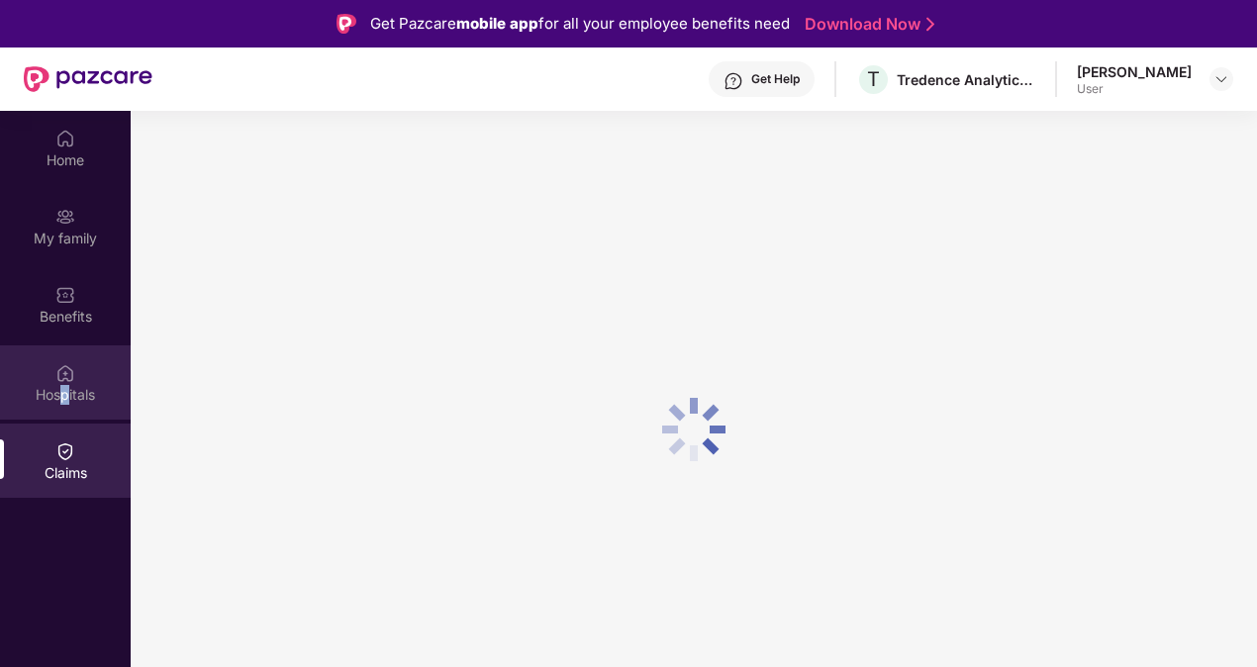
click at [65, 394] on div "Hospitals" at bounding box center [65, 395] width 131 height 20
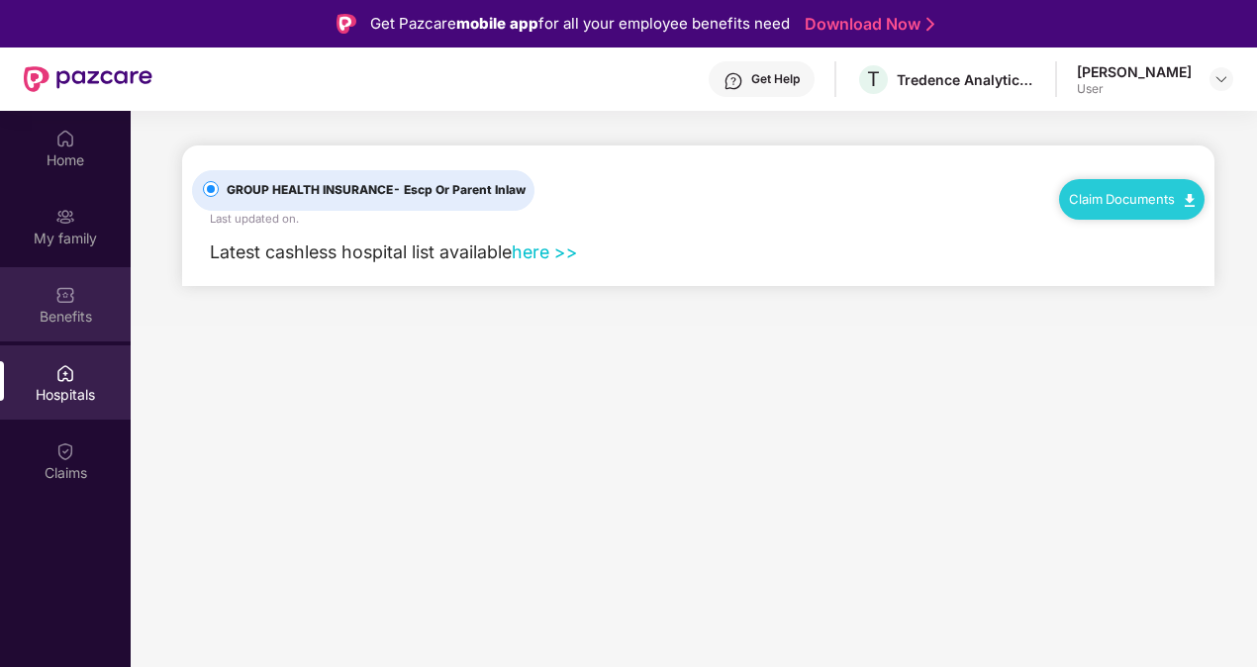
click at [73, 307] on div "Benefits" at bounding box center [65, 317] width 131 height 20
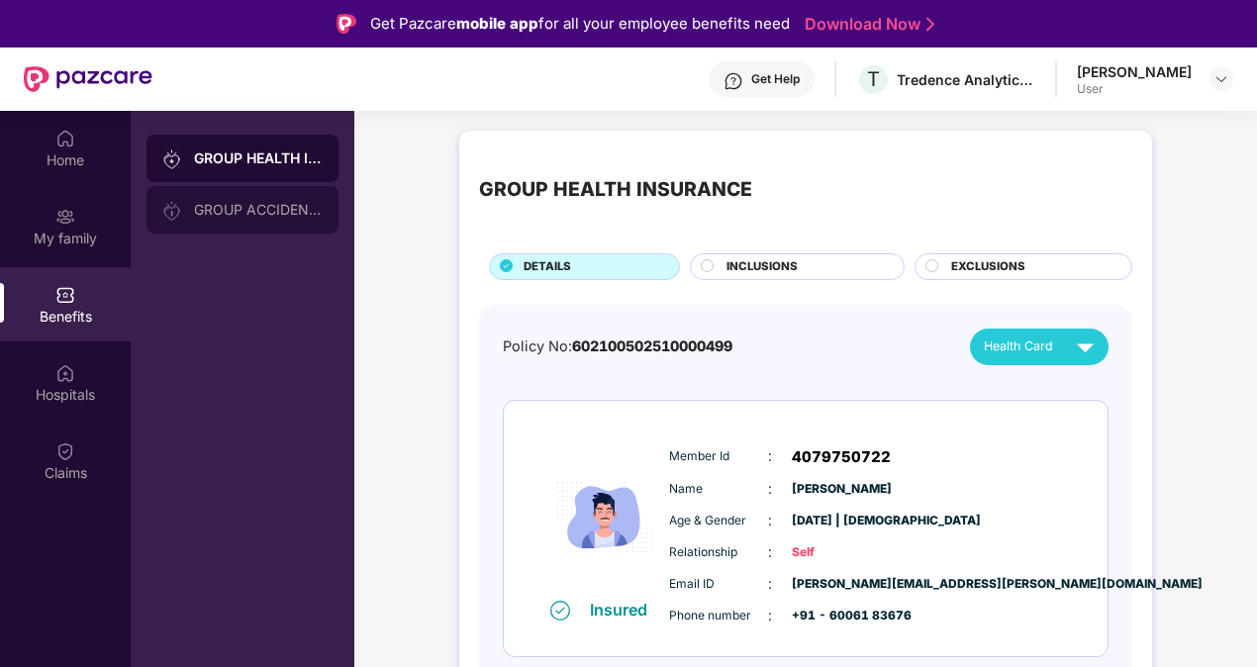
click at [166, 210] on img at bounding box center [172, 211] width 20 height 20
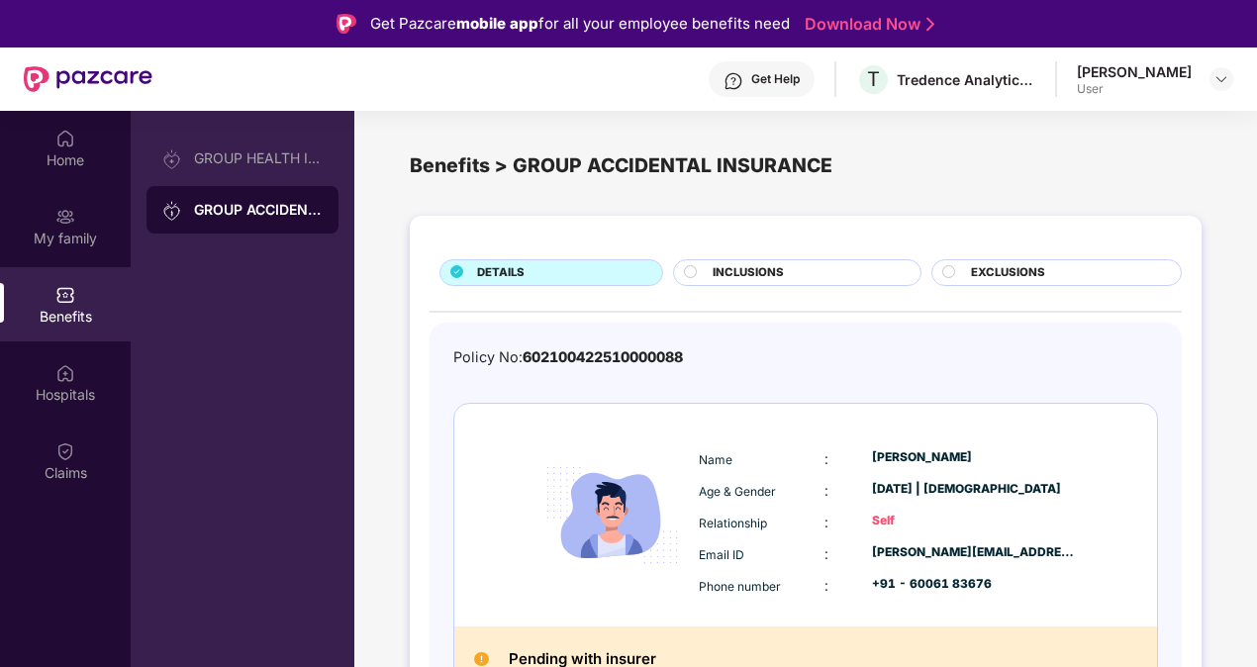
scroll to position [26, 0]
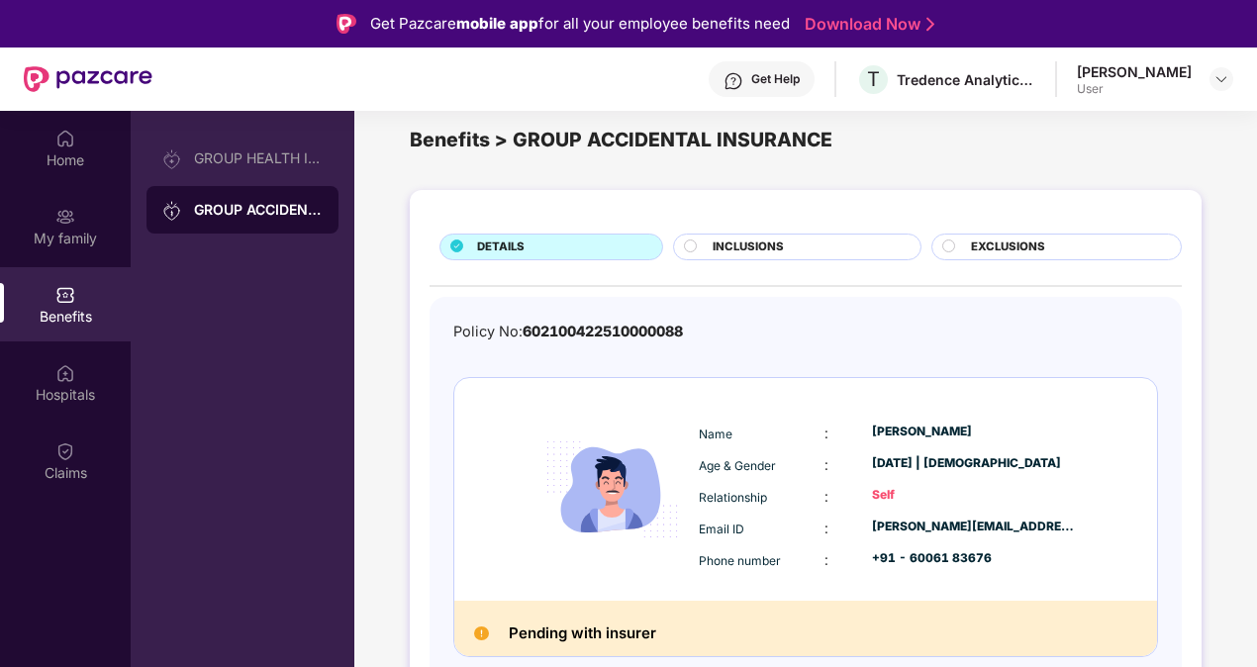
click at [722, 247] on span "INCLUSIONS" at bounding box center [747, 247] width 71 height 18
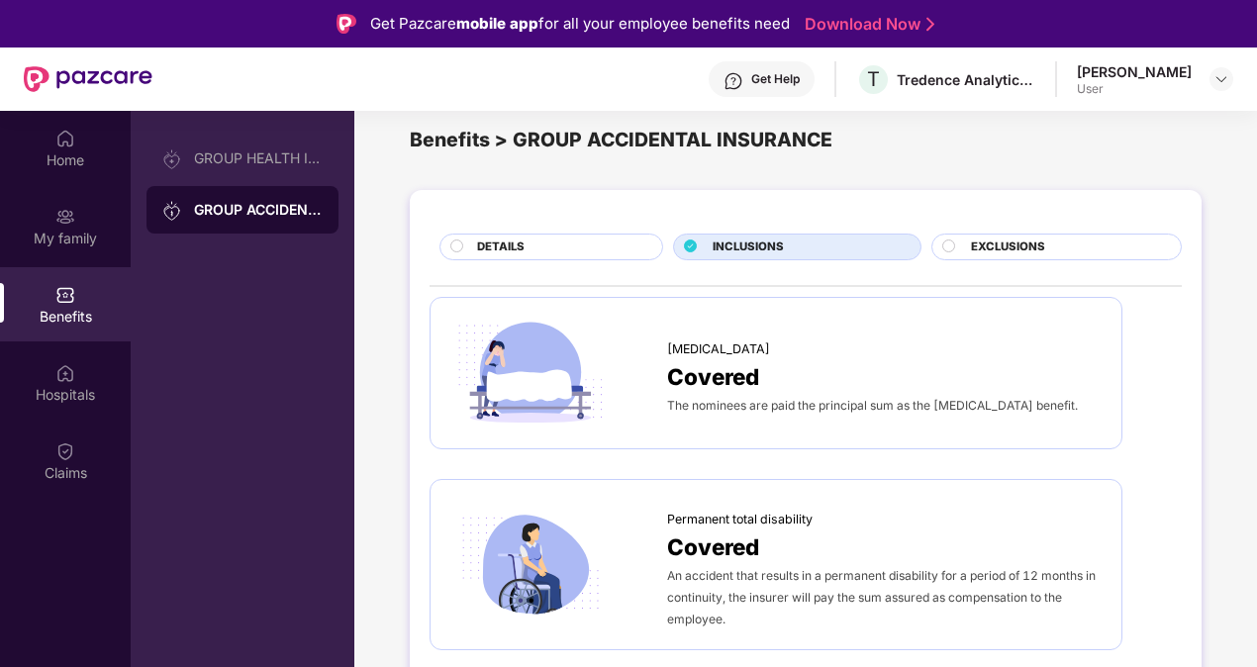
click at [977, 251] on span "EXCLUSIONS" at bounding box center [1008, 247] width 74 height 18
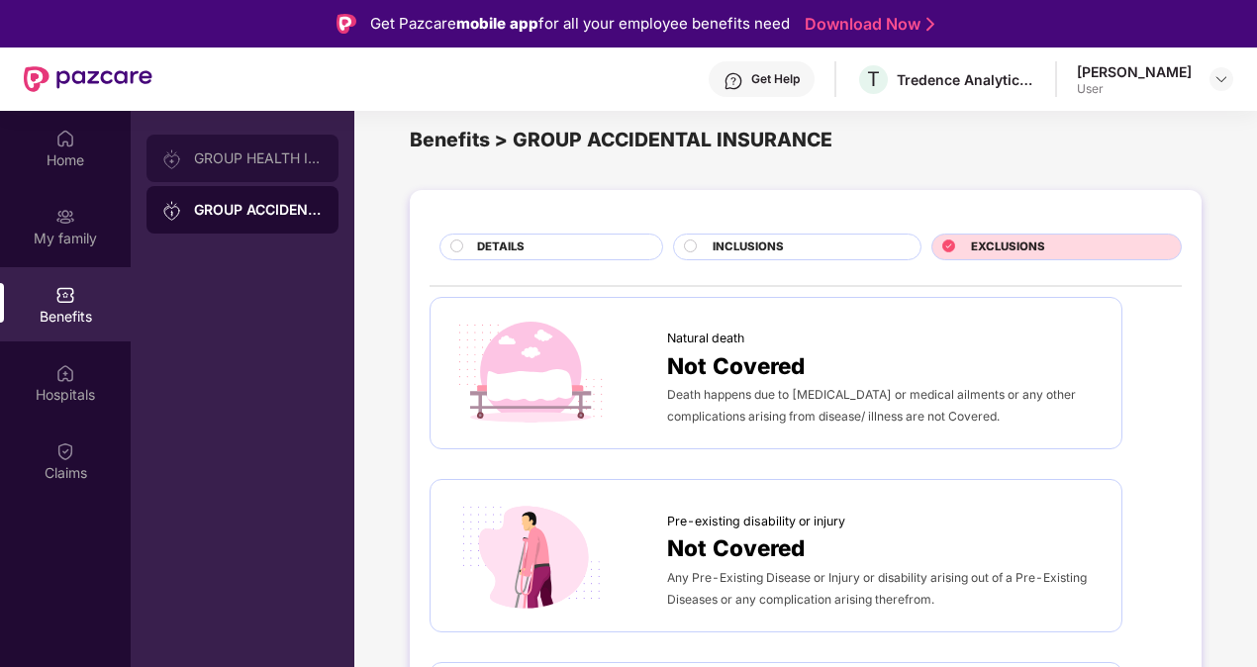
click at [287, 141] on div "GROUP HEALTH INSURANCE" at bounding box center [242, 158] width 192 height 47
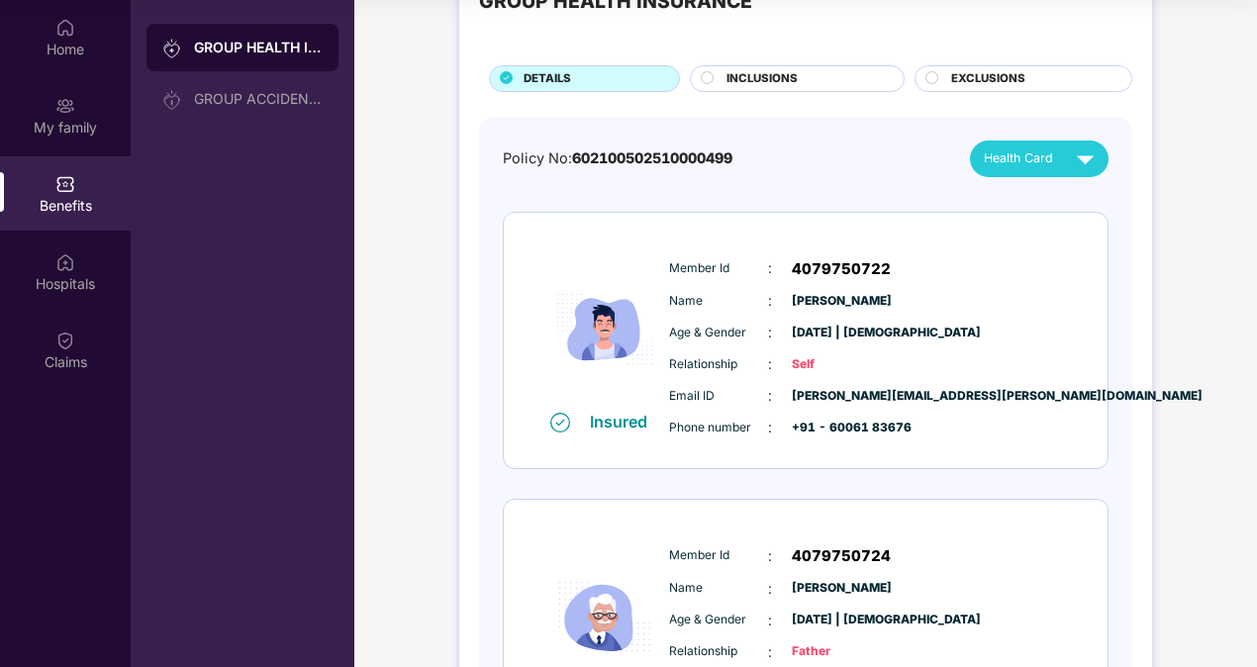
scroll to position [75, 0]
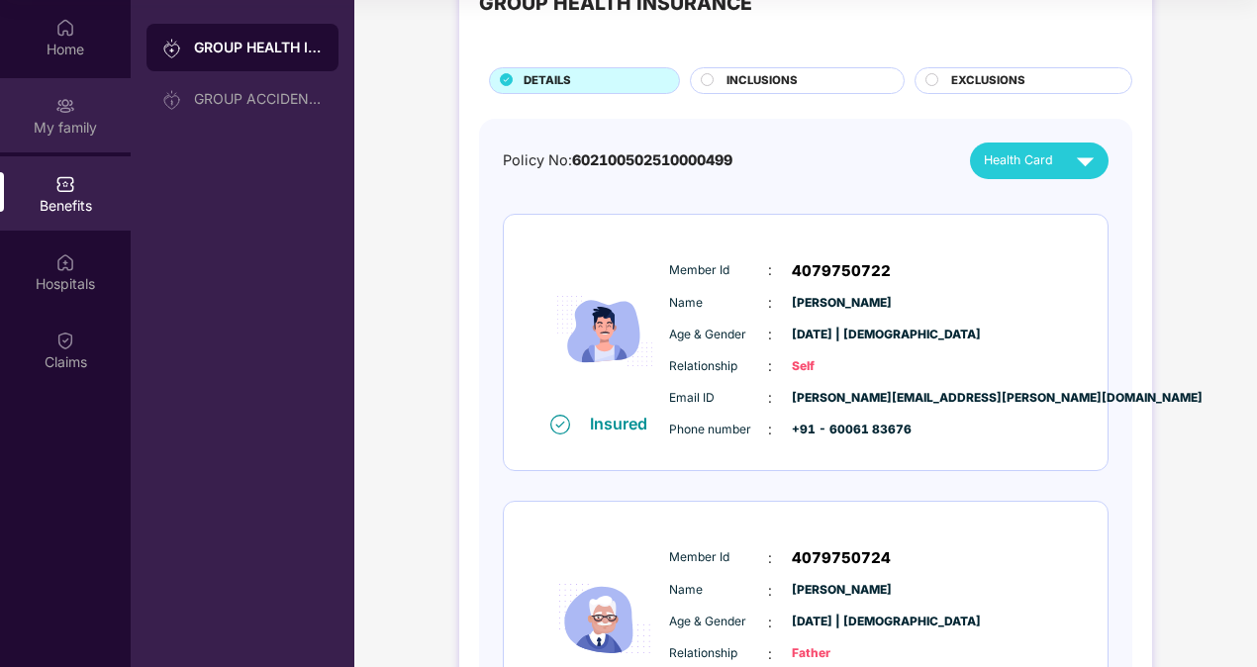
click at [79, 144] on div "My family" at bounding box center [65, 115] width 131 height 74
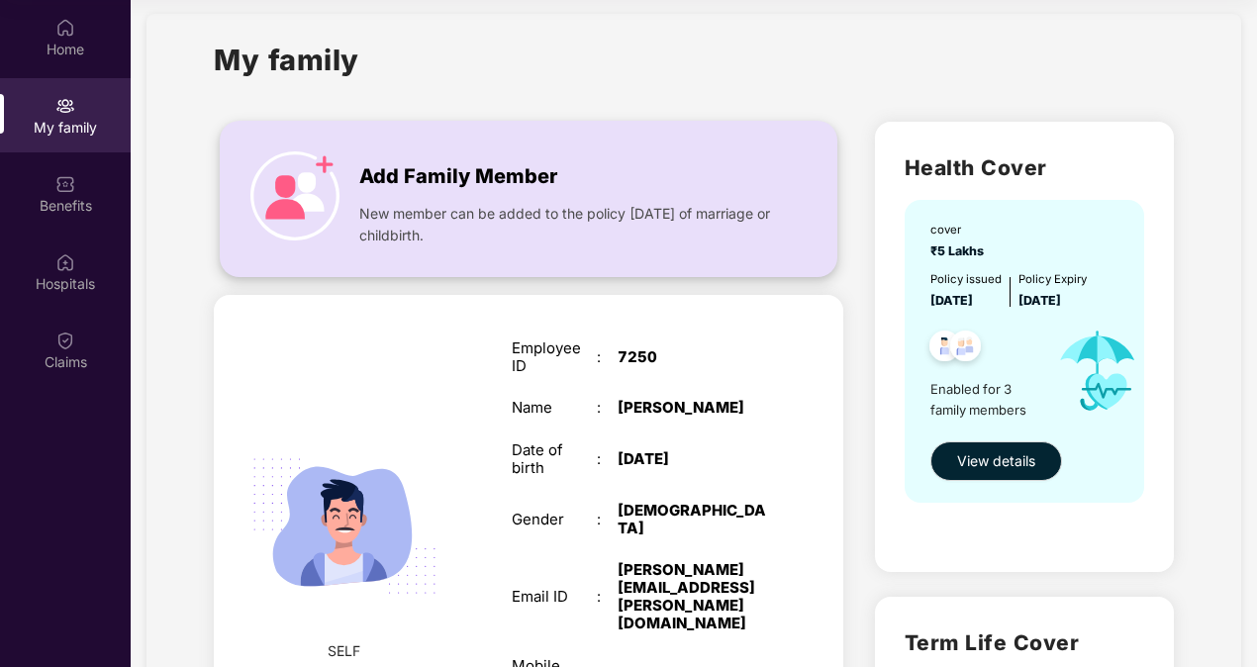
scroll to position [0, 0]
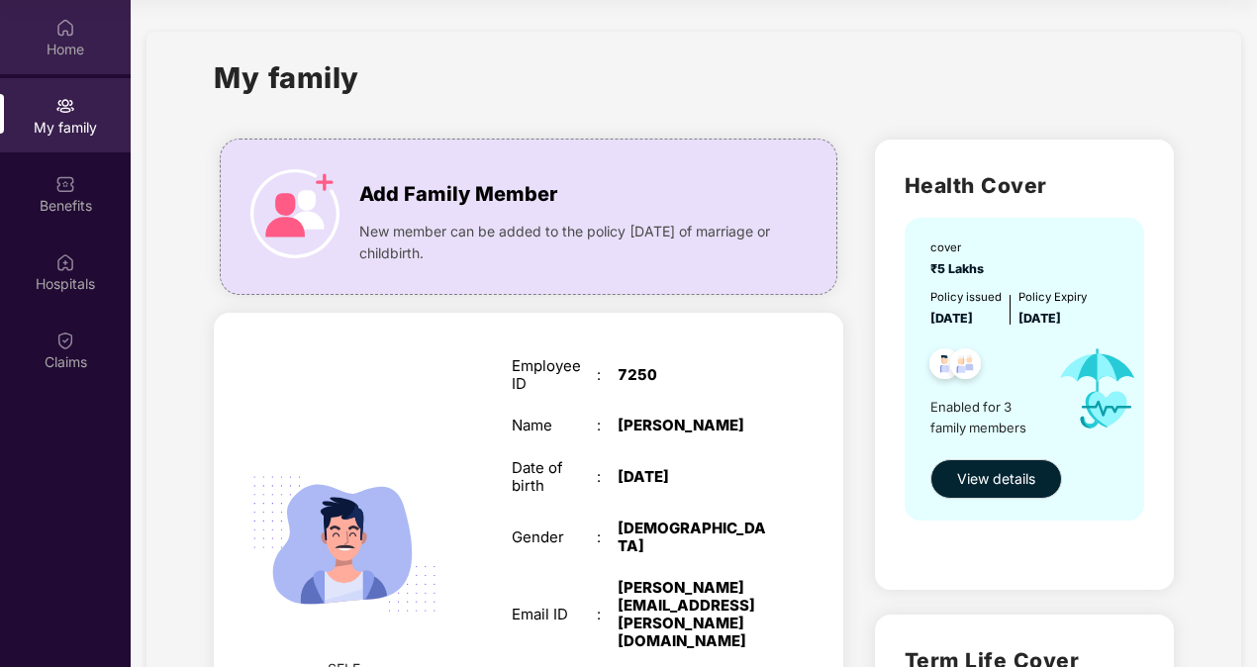
click at [53, 34] on div "Home" at bounding box center [65, 37] width 131 height 74
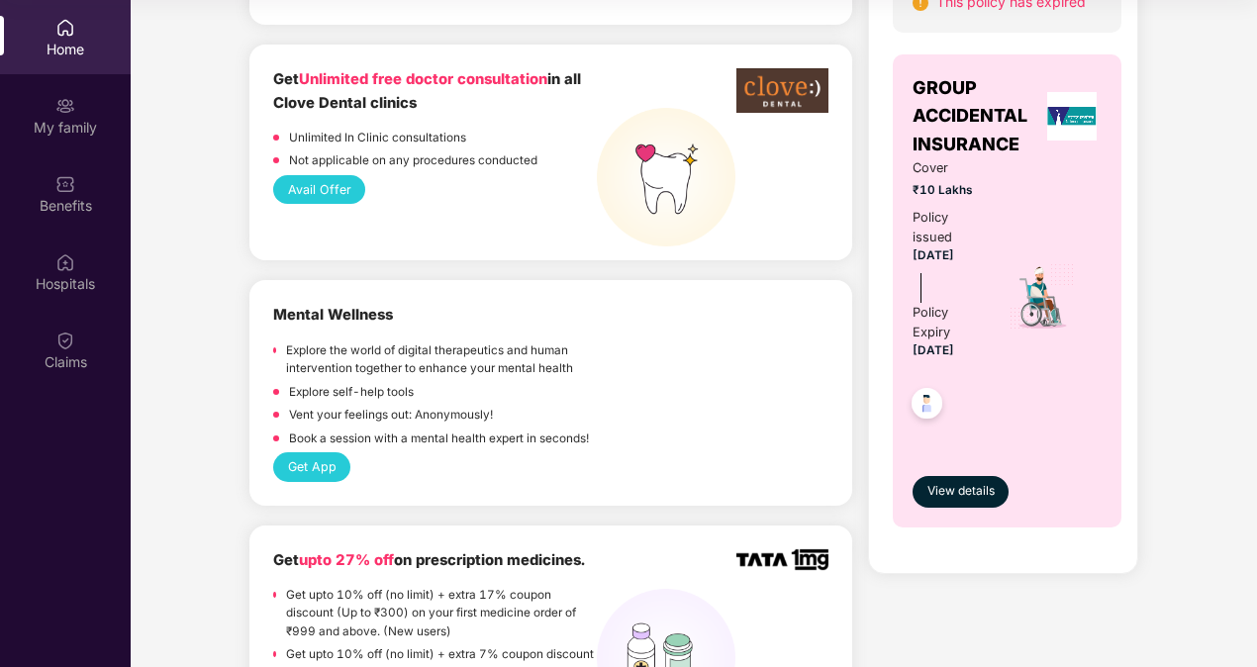
scroll to position [1271, 0]
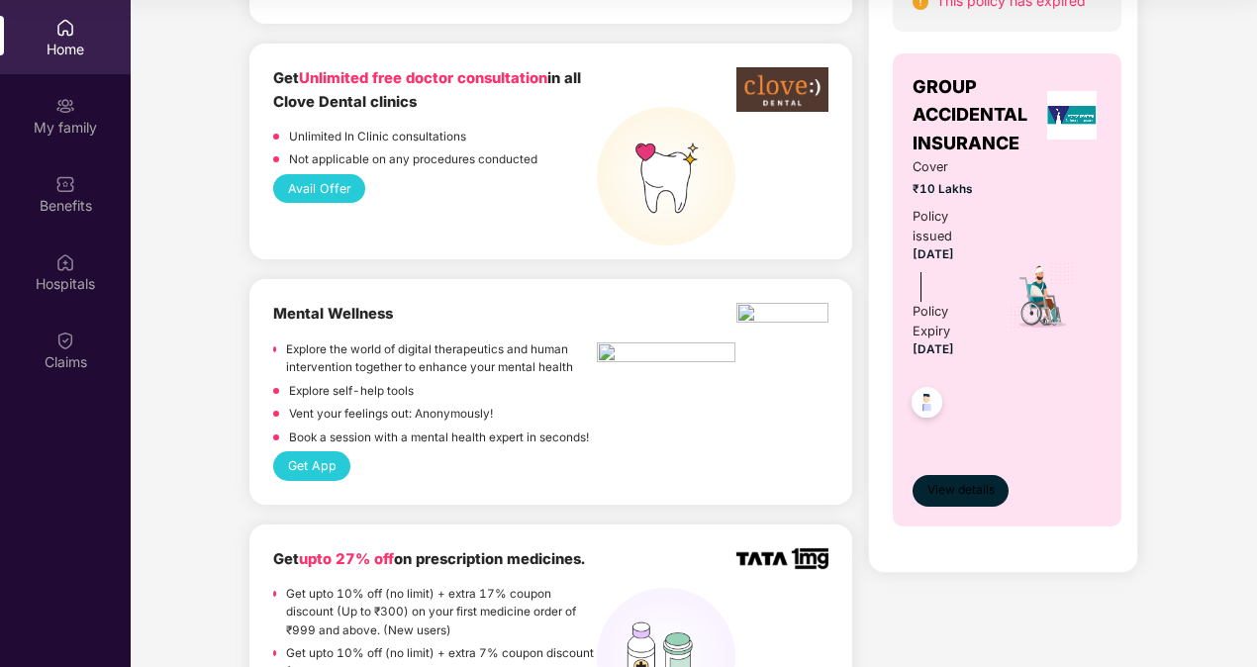
click at [980, 492] on span "View details" at bounding box center [960, 490] width 67 height 19
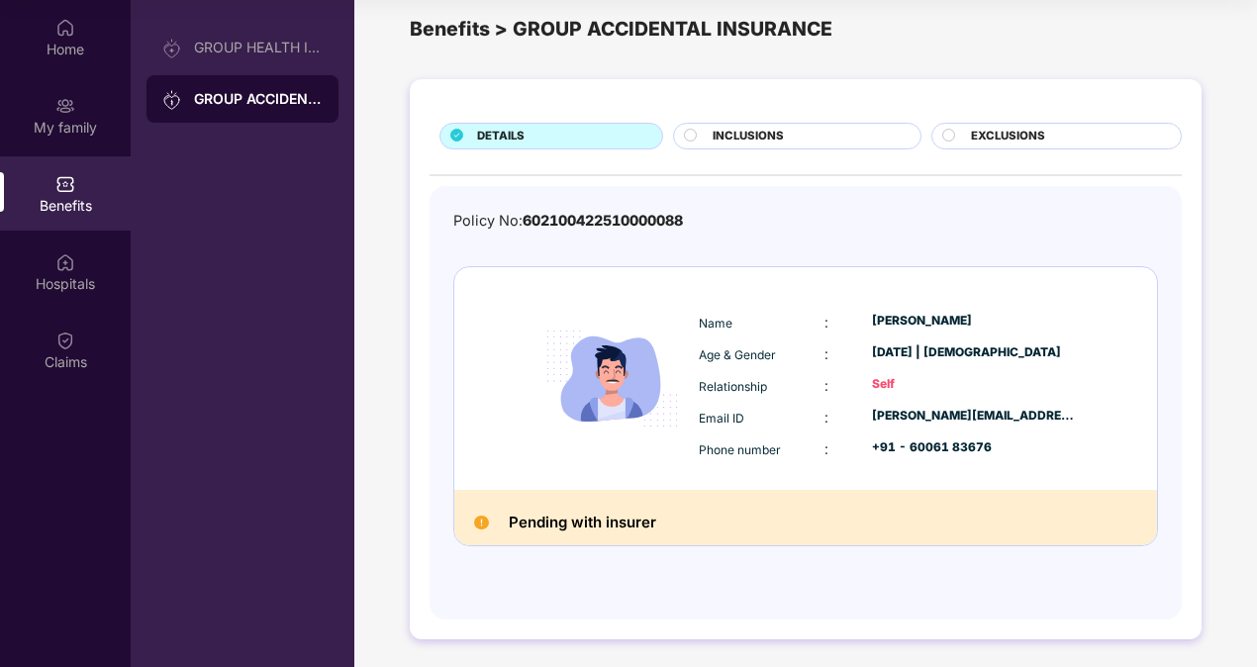
scroll to position [0, 0]
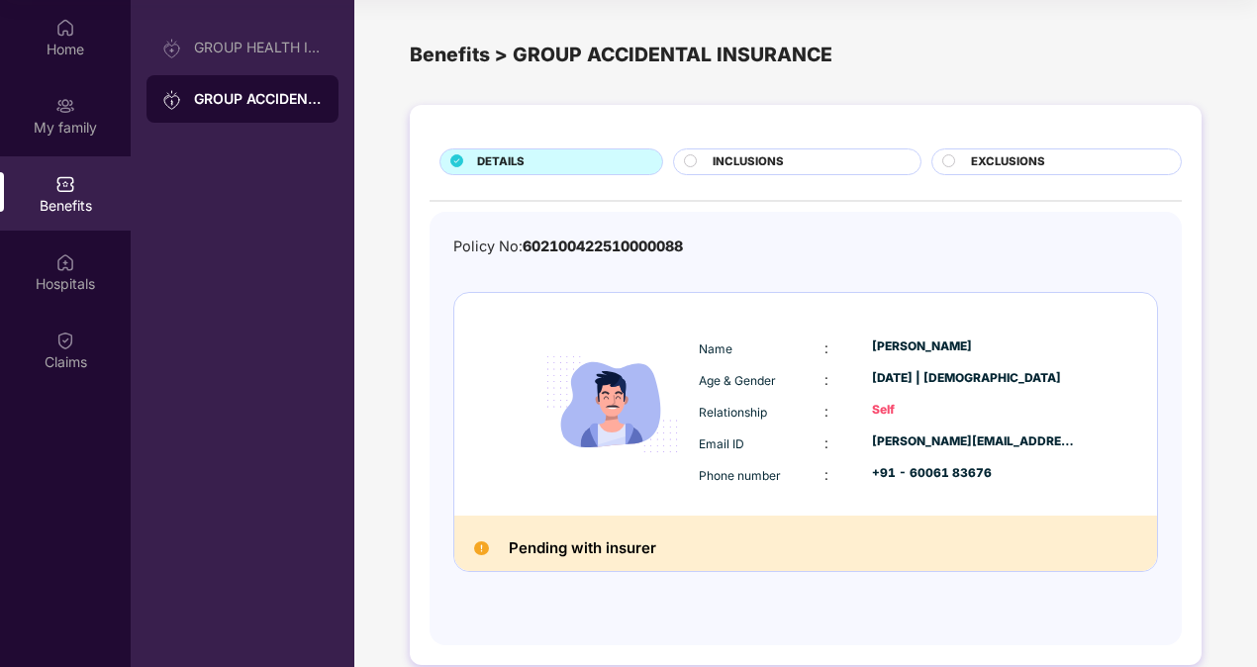
click at [812, 139] on div "DETAILS INCLUSIONS EXCLUSIONS Policy No: 602100422510000088 Name : Adnan Farooq…" at bounding box center [806, 385] width 792 height 560
click at [774, 148] on div "INCLUSIONS" at bounding box center [796, 161] width 247 height 27
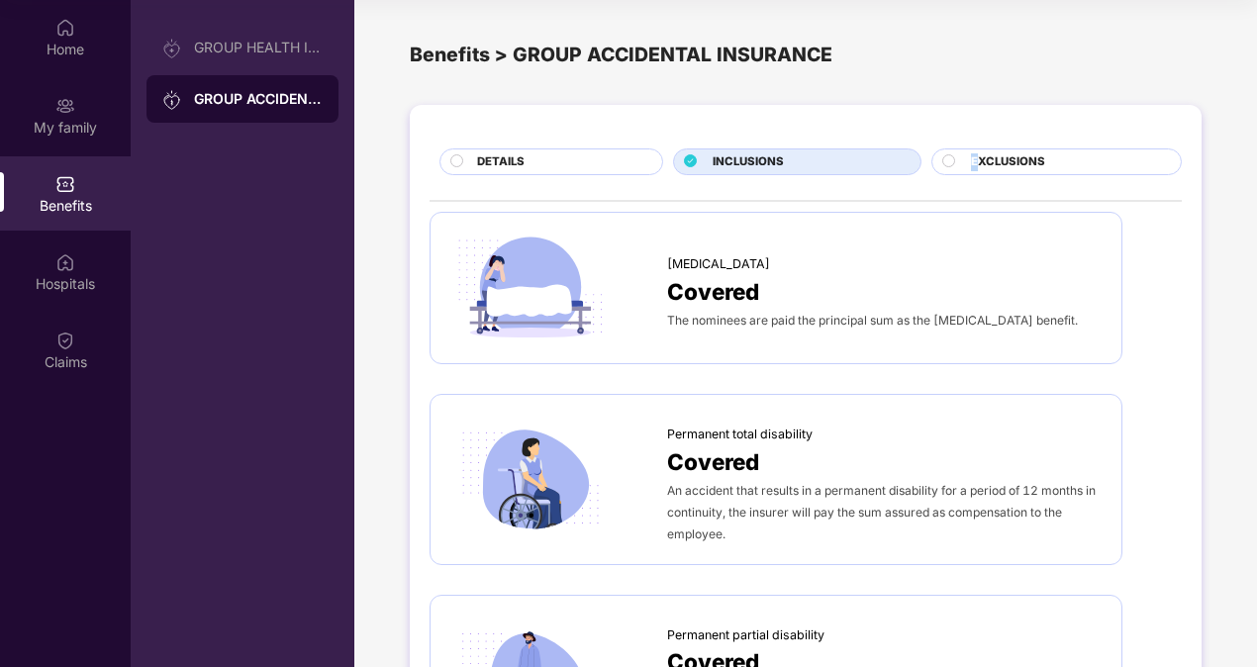
drag, startPoint x: 976, startPoint y: 156, endPoint x: 946, endPoint y: 150, distance: 30.3
click at [946, 150] on div "EXCLUSIONS" at bounding box center [1056, 161] width 250 height 27
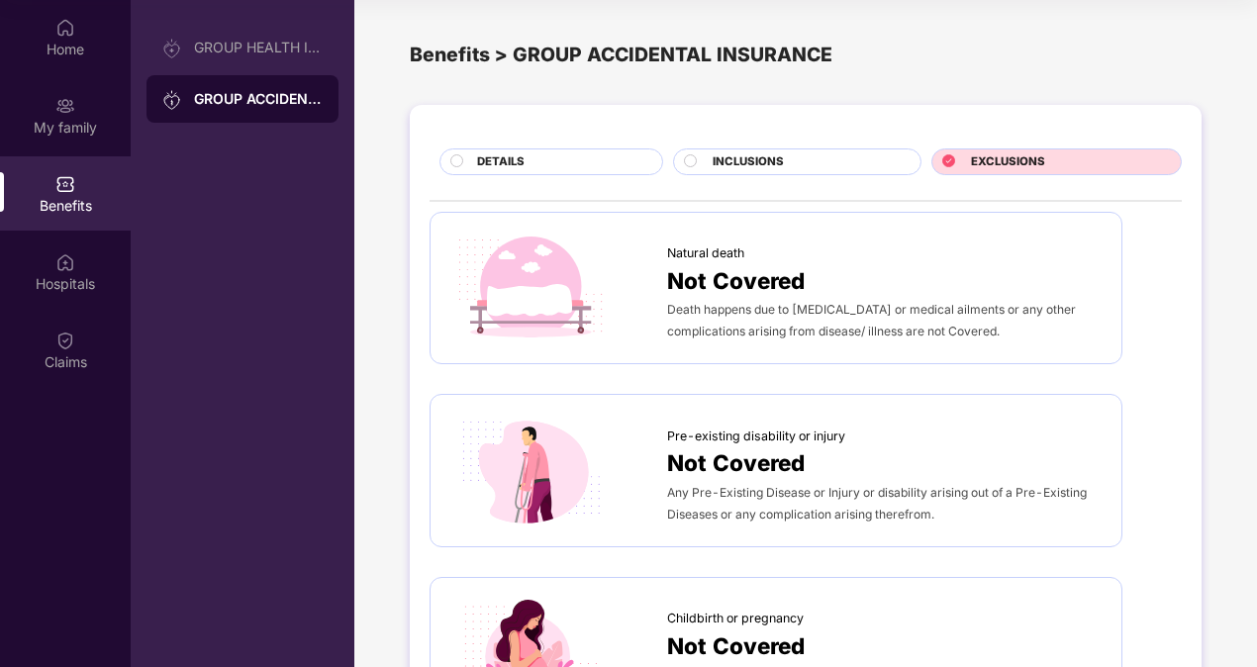
click at [946, 150] on div "EXCLUSIONS" at bounding box center [1056, 161] width 250 height 27
click at [813, 252] on div "Natural death" at bounding box center [884, 249] width 434 height 30
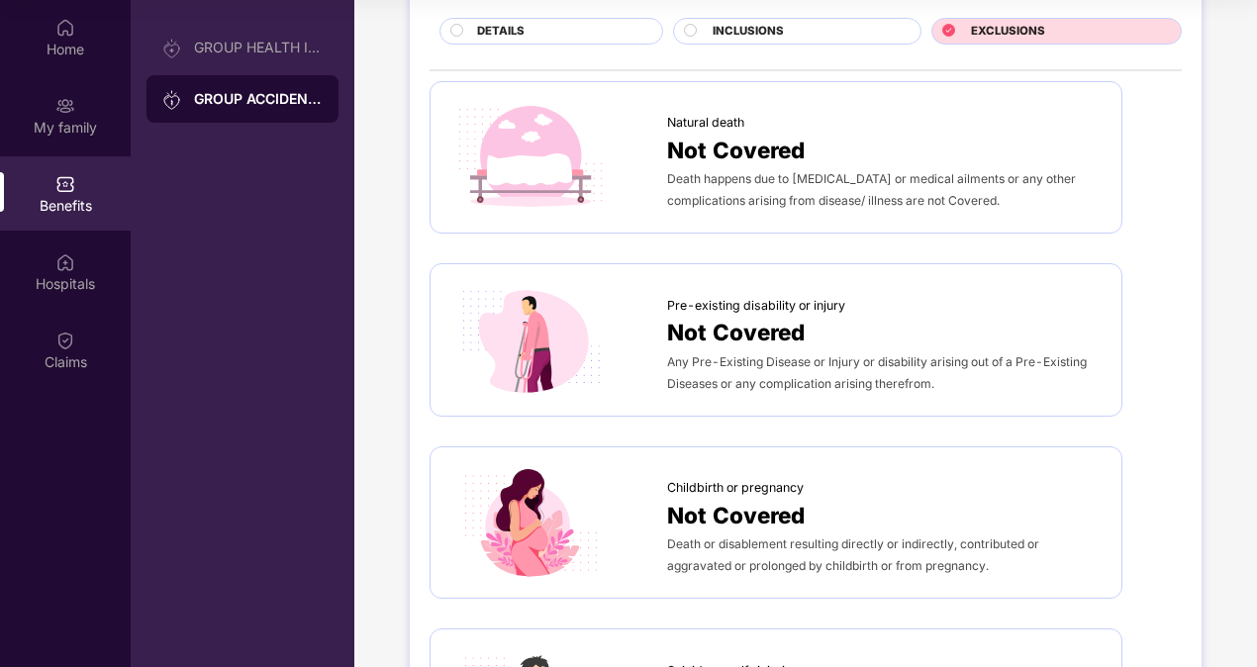
scroll to position [171, 0]
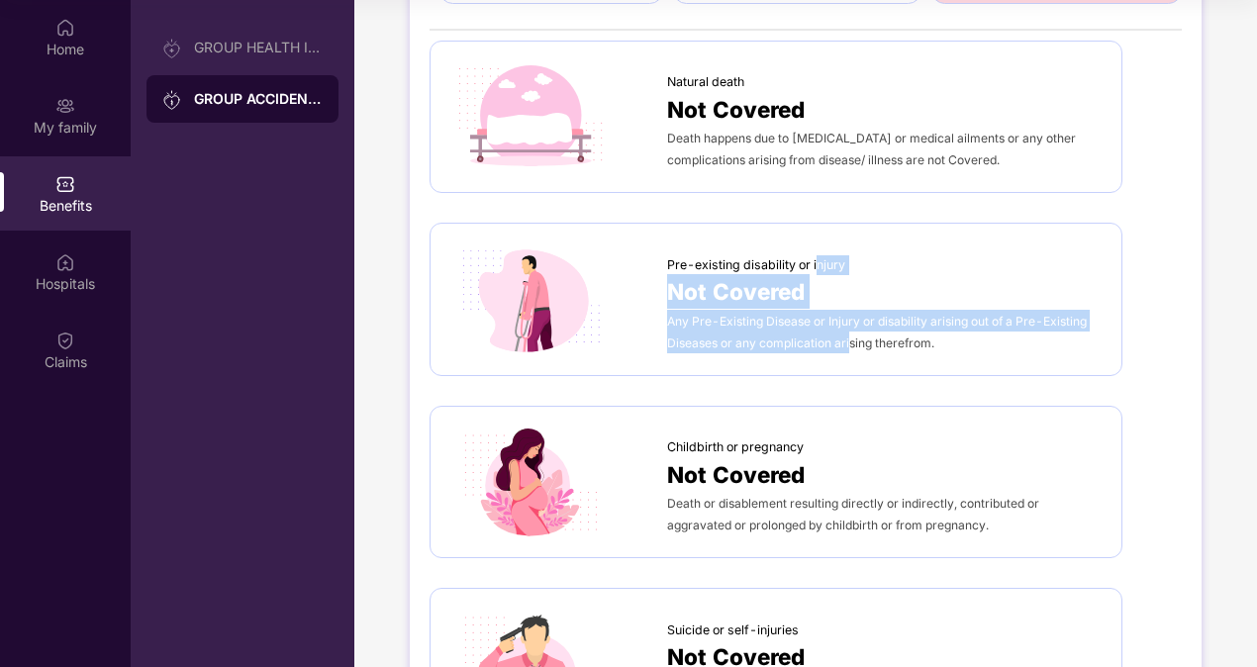
drag, startPoint x: 813, startPoint y: 252, endPoint x: 848, endPoint y: 351, distance: 104.8
click at [848, 351] on div "Pre-existing disability or injury Not Covered Any Pre-Existing Disease or Injur…" at bounding box center [775, 299] width 651 height 112
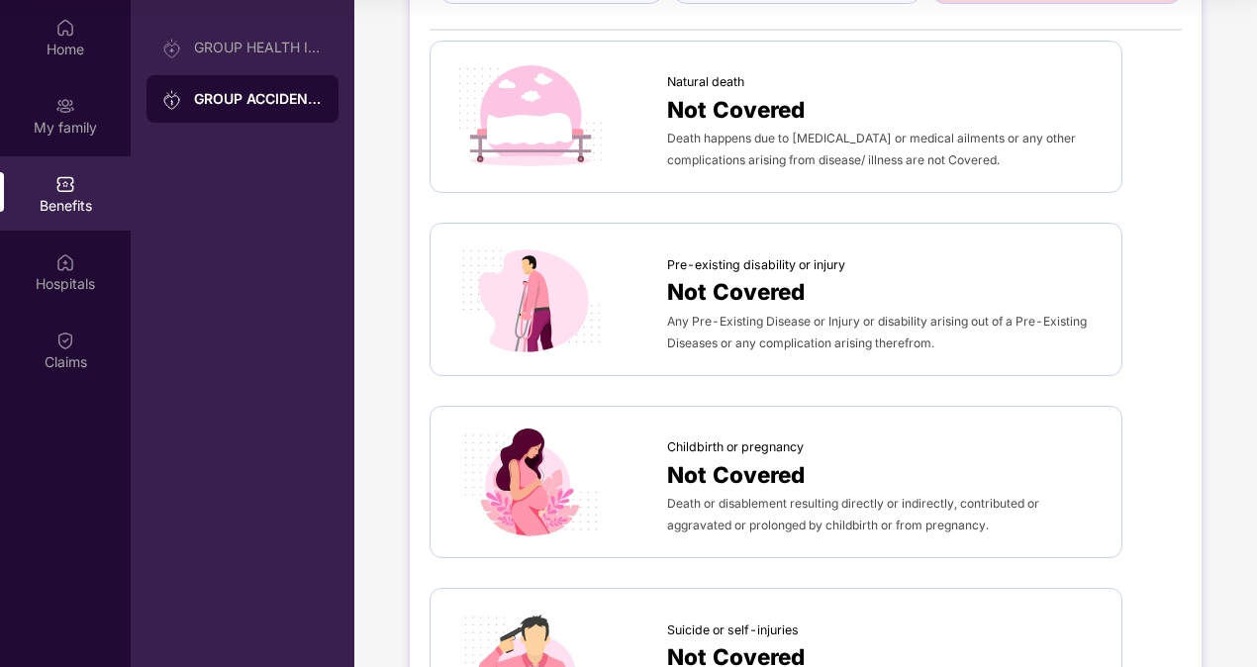
click at [948, 350] on div "Any Pre-Existing Disease or Injury or disability arising out of a Pre-Existing …" at bounding box center [884, 332] width 434 height 44
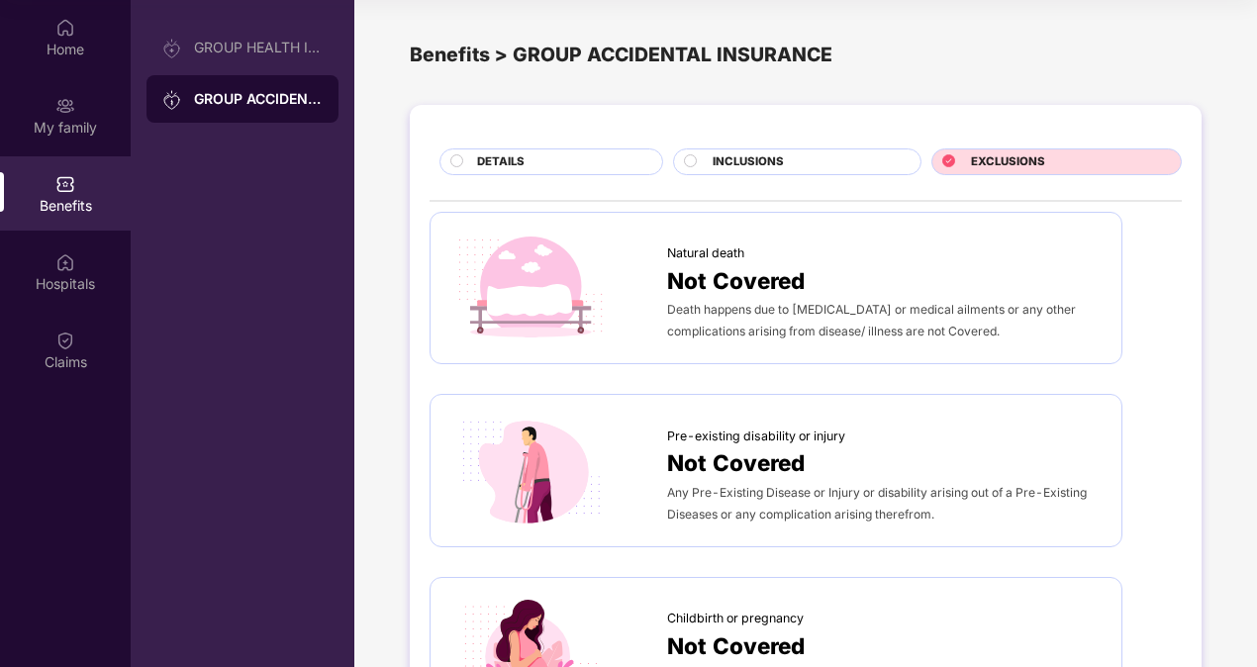
scroll to position [0, 0]
